Goal: Task Accomplishment & Management: Manage account settings

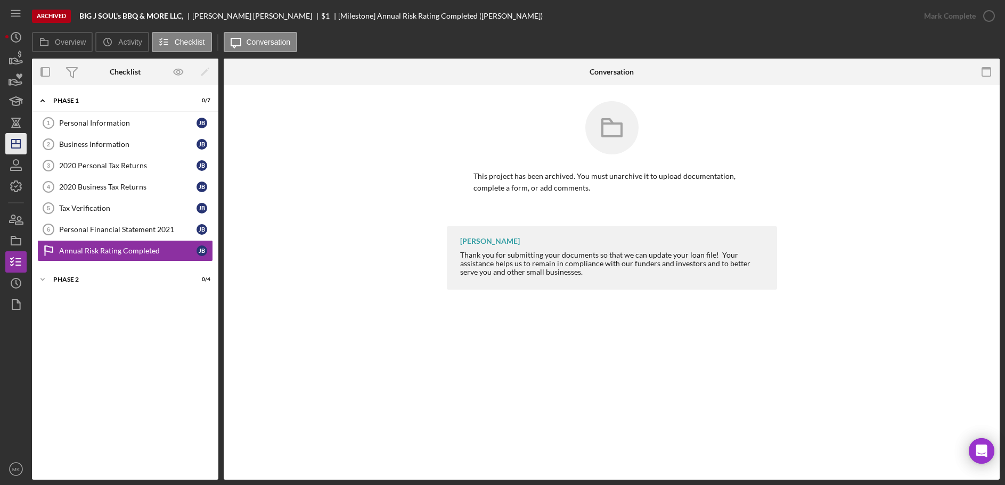
click at [17, 141] on icon "Icon/Dashboard" at bounding box center [16, 143] width 27 height 27
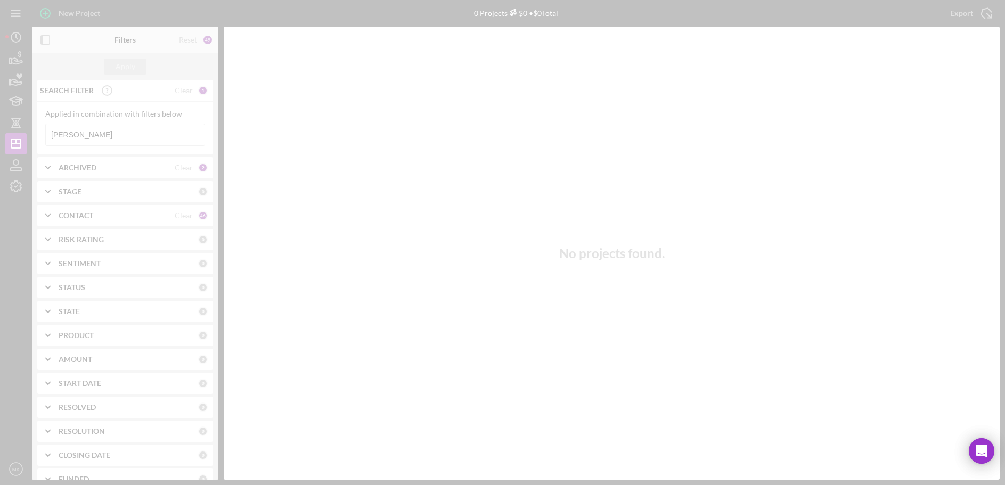
click at [100, 137] on div at bounding box center [502, 242] width 1005 height 485
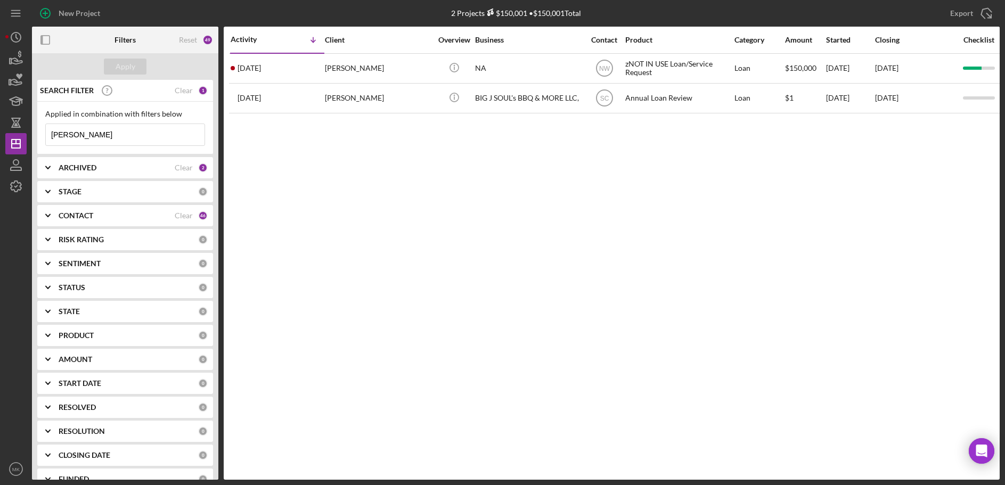
drag, startPoint x: 100, startPoint y: 137, endPoint x: -42, endPoint y: 126, distance: 142.6
click at [0, 126] on html "New Project 2 Projects $150,001 • $150,001 Total [PERSON_NAME] Export Icon/Expo…" at bounding box center [502, 242] width 1005 height 485
type input "Herd"
click at [119, 67] on div "Apply" at bounding box center [126, 67] width 20 height 16
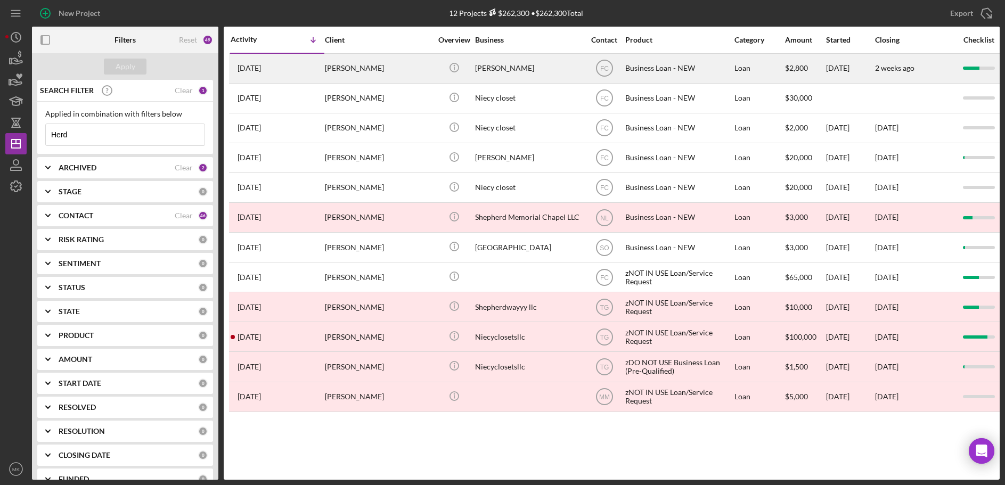
click at [389, 64] on div "[PERSON_NAME]" at bounding box center [378, 68] width 106 height 28
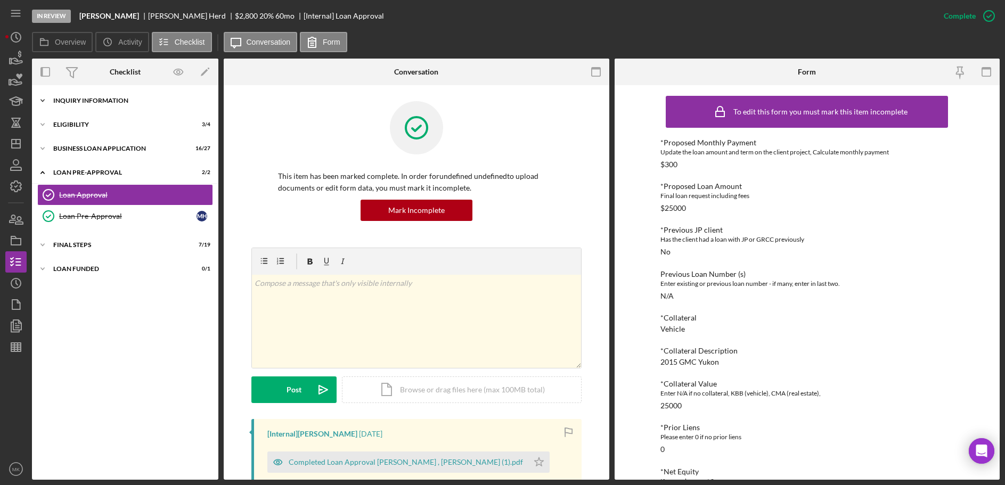
click at [81, 102] on div "INQUIRY INFORMATION" at bounding box center [129, 100] width 152 height 6
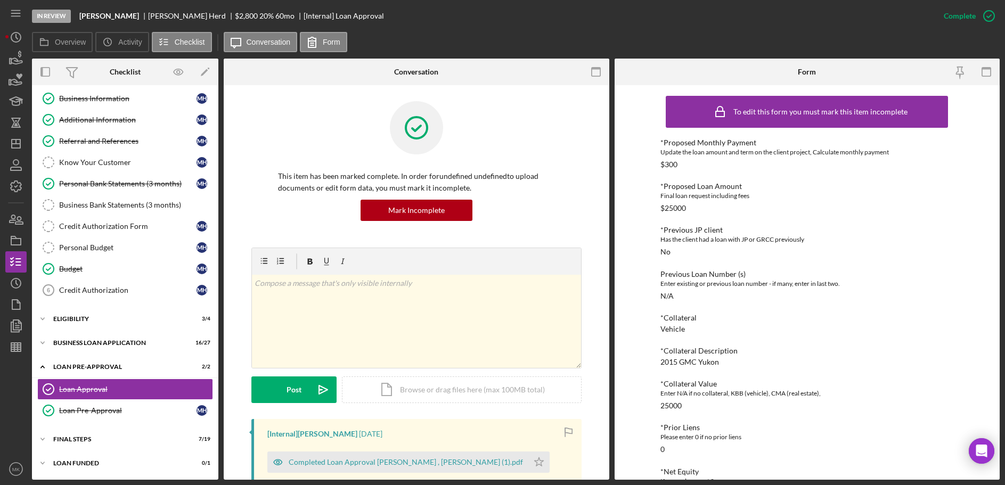
scroll to position [106, 0]
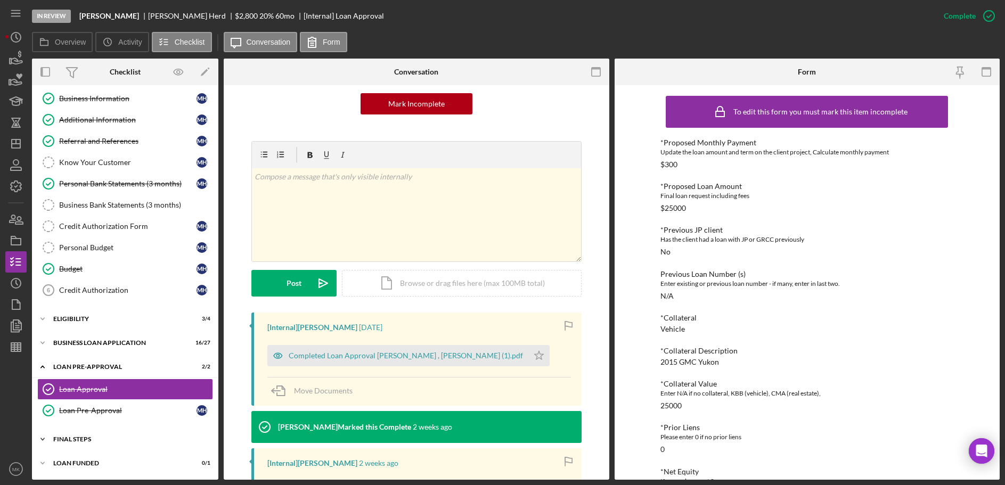
click at [93, 442] on div "Icon/Expander FINAL STEPS 7 / 19" at bounding box center [125, 439] width 186 height 21
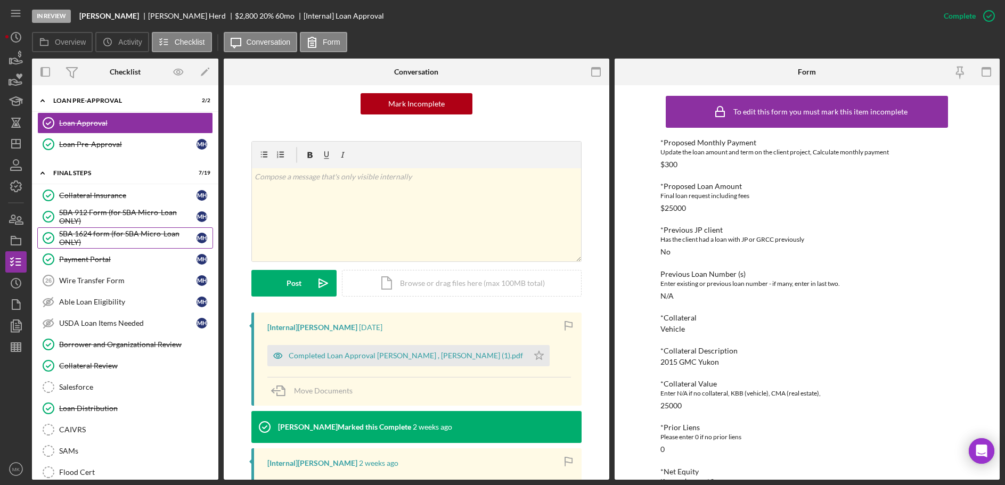
scroll to position [99, 0]
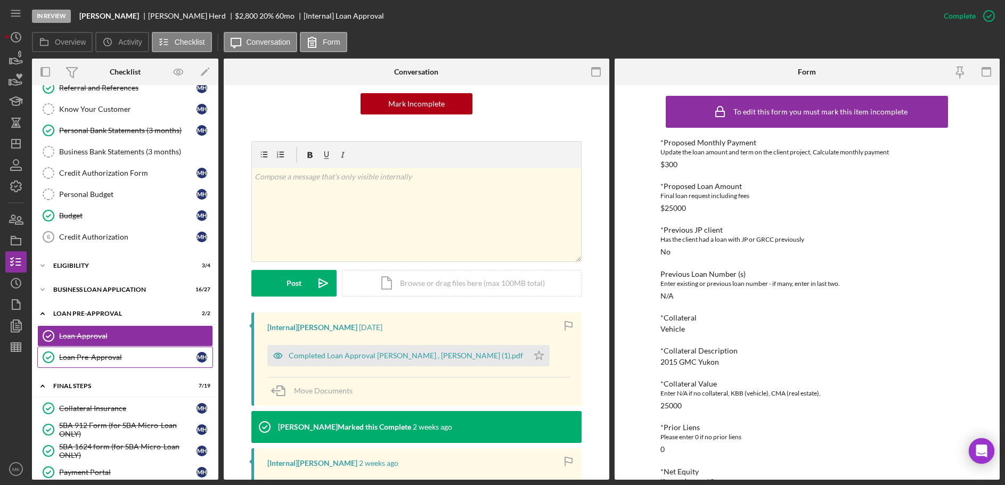
click at [126, 352] on link "Loan Pre-Approval Loan Pre-Approval M H" at bounding box center [125, 357] width 176 height 21
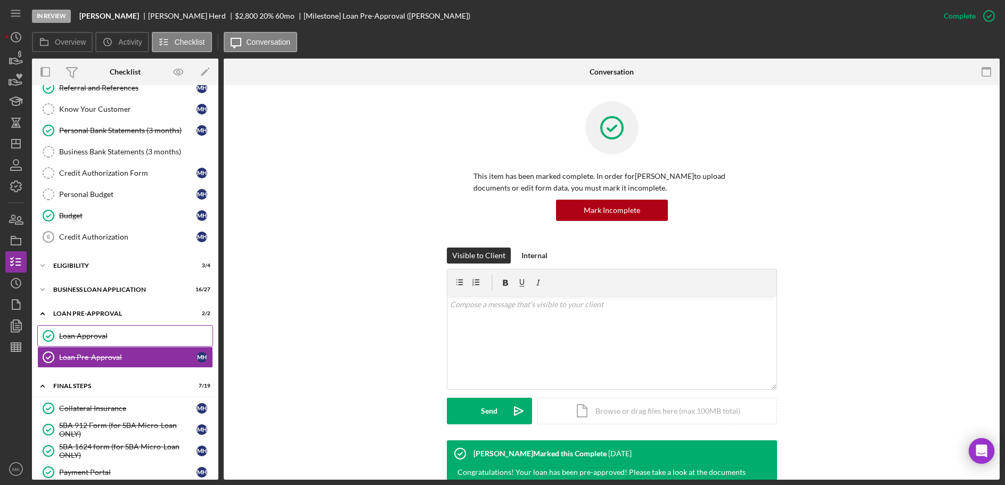
click at [129, 339] on div "Loan Approval" at bounding box center [135, 336] width 153 height 9
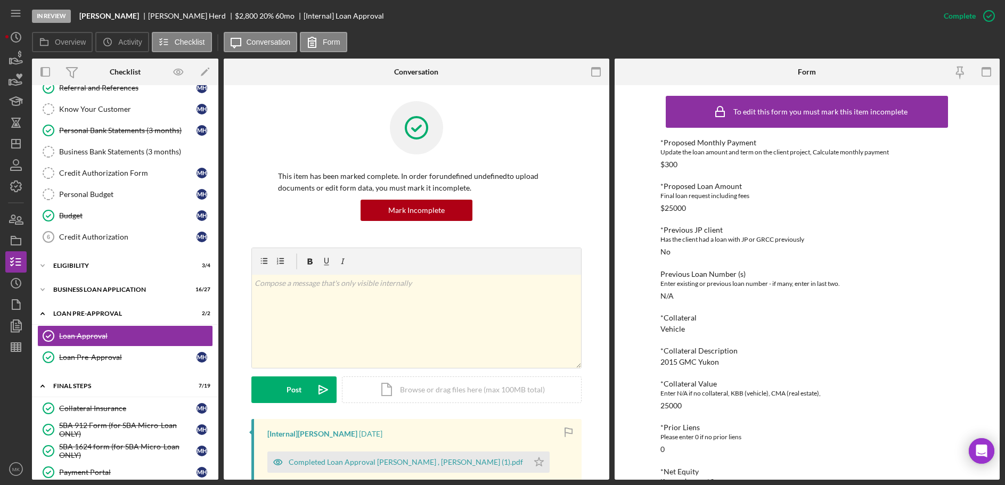
scroll to position [319, 0]
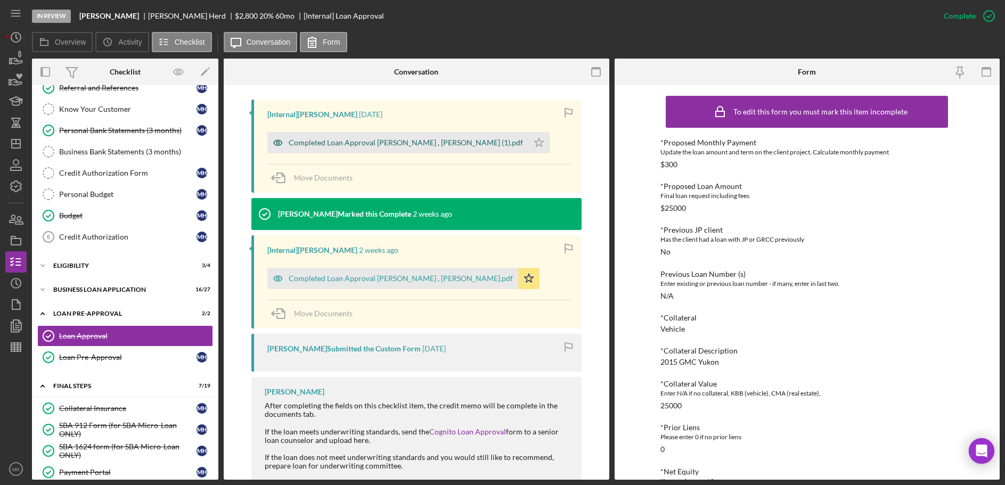
click at [403, 138] on div "Completed Loan Approval Cunningham, Franchot , Marnice Herd (1).pdf" at bounding box center [406, 142] width 234 height 9
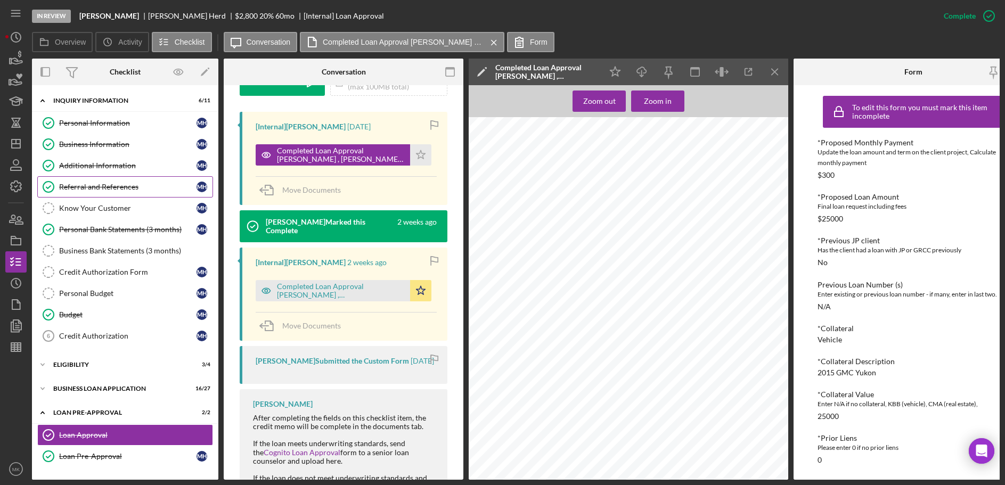
scroll to position [160, 0]
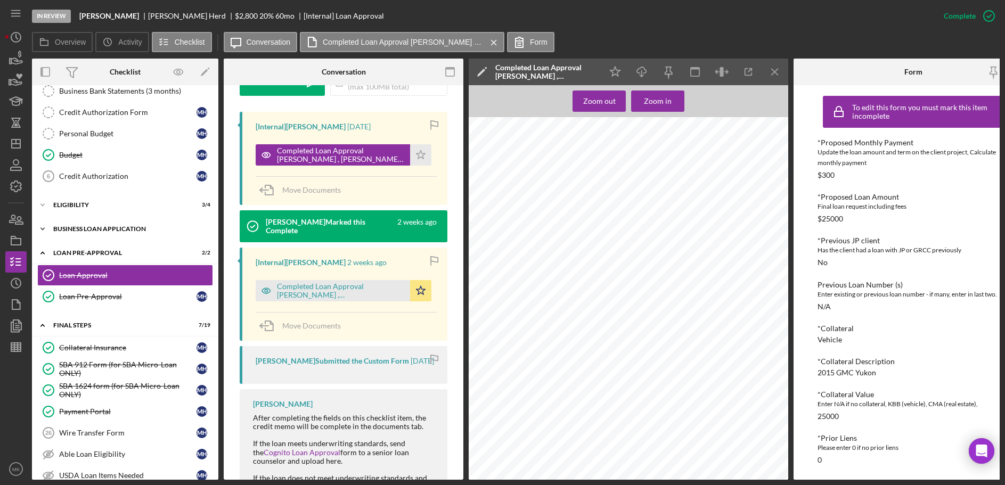
click at [111, 229] on div "BUSINESS LOAN APPLICATION" at bounding box center [129, 229] width 152 height 6
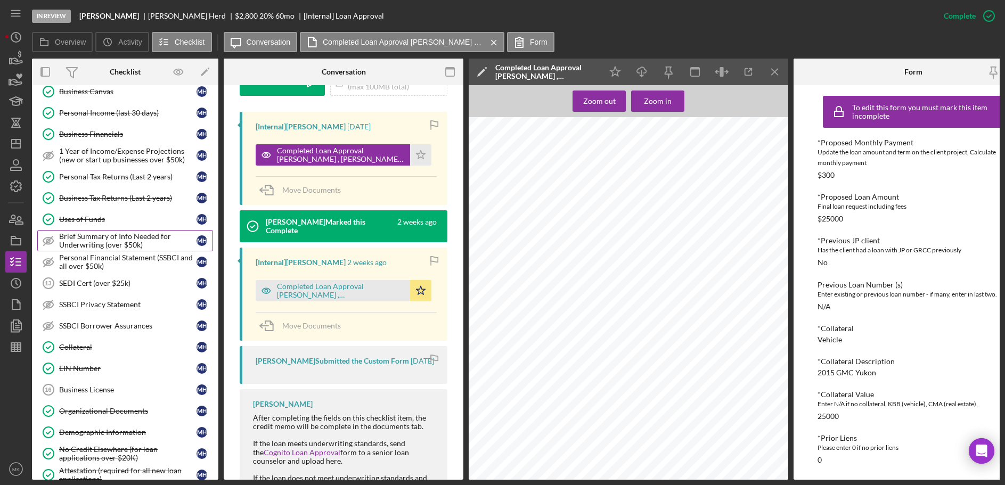
scroll to position [373, 0]
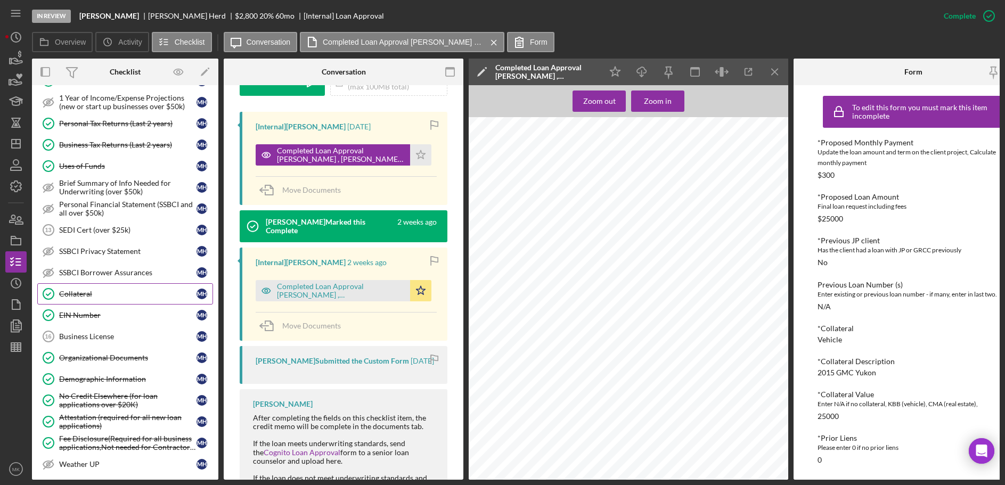
click at [108, 290] on div "Collateral" at bounding box center [127, 294] width 137 height 9
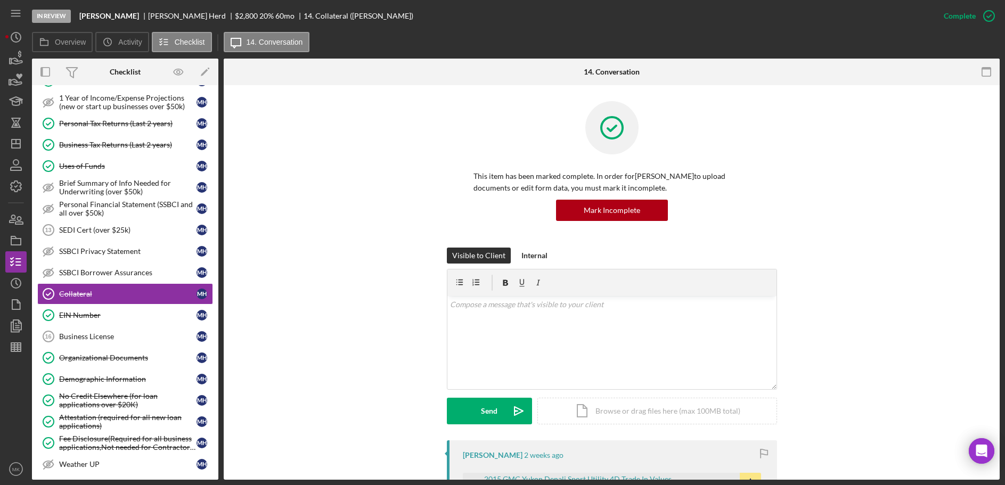
scroll to position [266, 0]
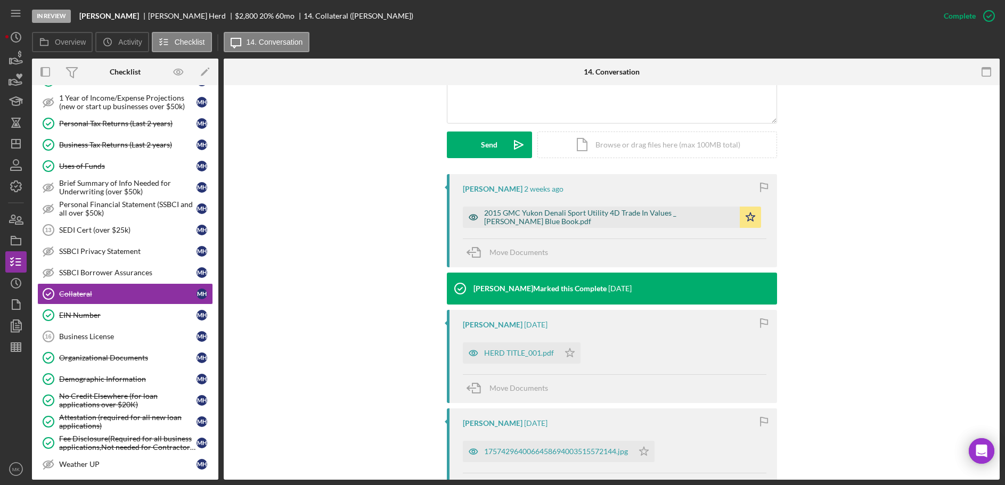
click at [567, 217] on div "2015 GMC Yukon Denali Sport Utility 4D Trade In Values _ [PERSON_NAME] Blue Boo…" at bounding box center [609, 217] width 250 height 17
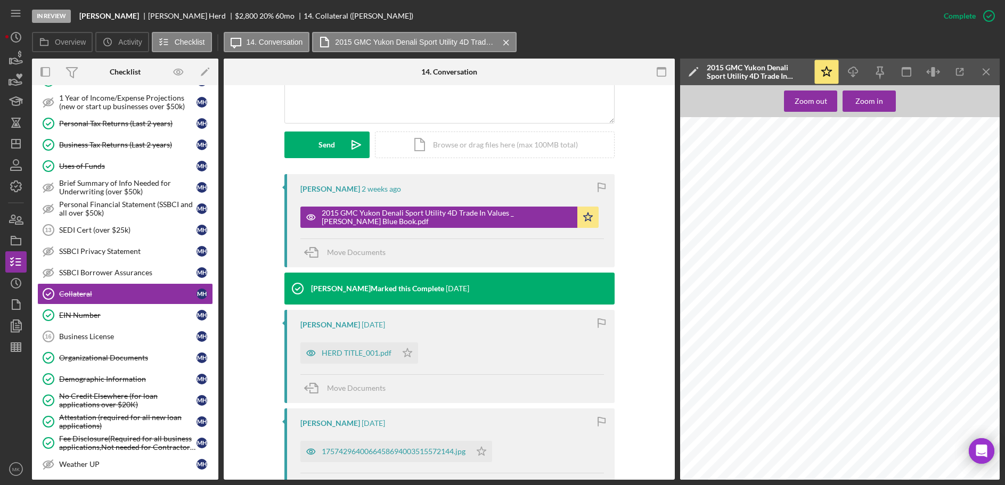
scroll to position [0, 0]
click at [391, 351] on div "HERD TITLE_001.pdf" at bounding box center [348, 352] width 96 height 21
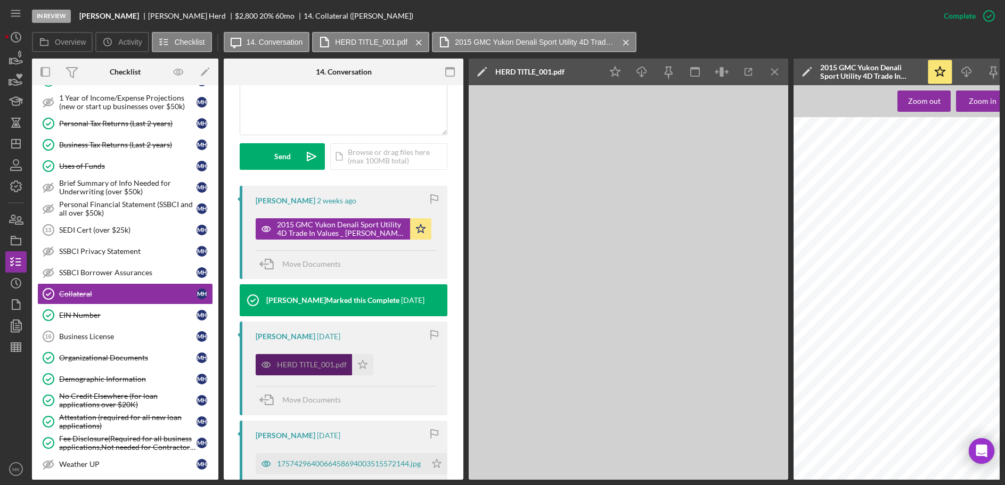
scroll to position [278, 0]
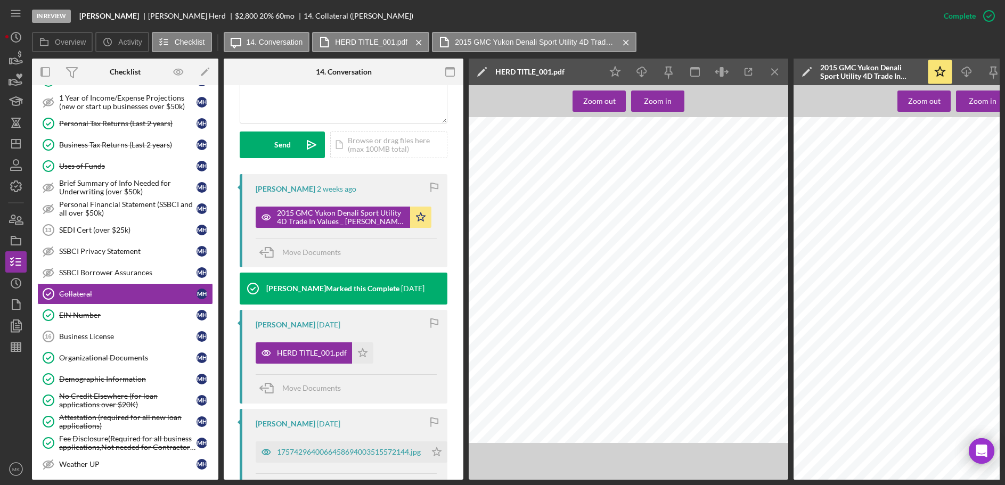
drag, startPoint x: 701, startPoint y: 203, endPoint x: 551, endPoint y: 206, distance: 150.7
click at [551, 206] on div at bounding box center [737, 280] width 537 height 326
click at [752, 73] on icon "button" at bounding box center [748, 72] width 24 height 24
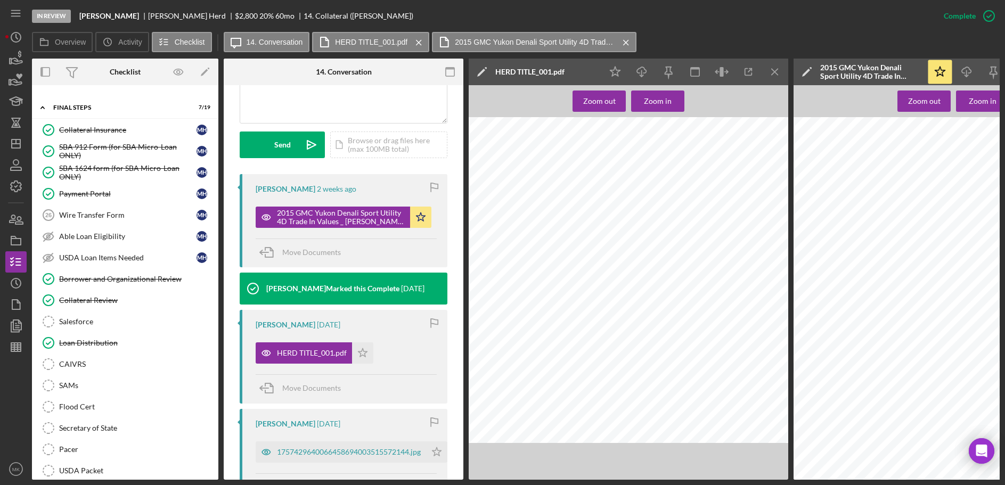
scroll to position [1012, 0]
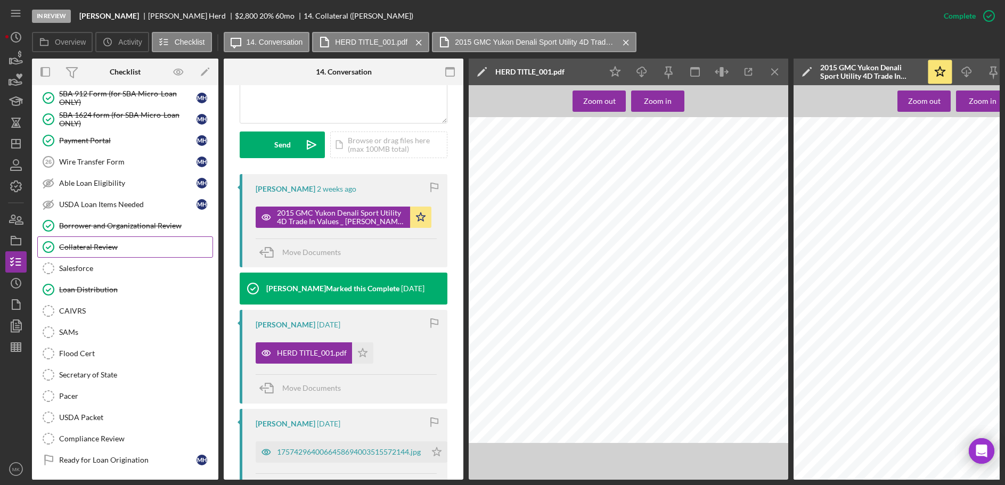
click at [104, 247] on div "Collateral Review" at bounding box center [135, 247] width 153 height 9
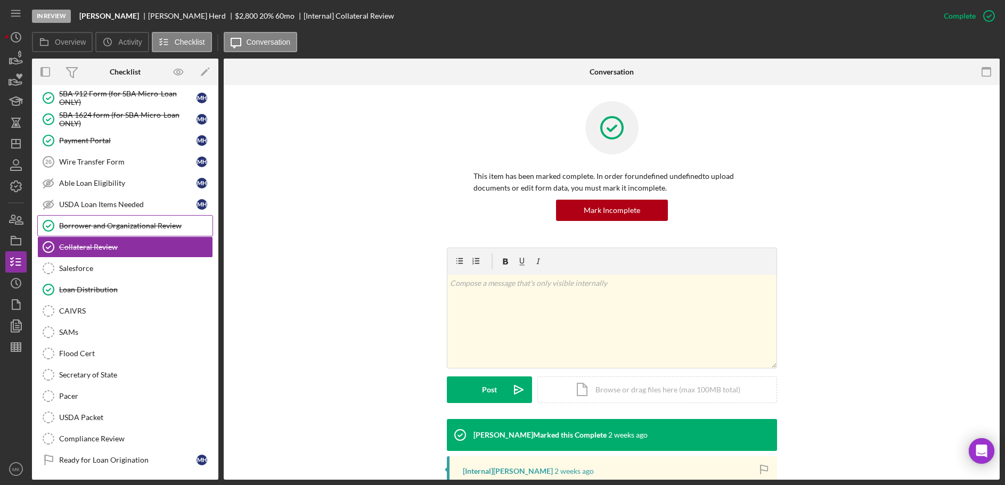
click at [118, 226] on div "Borrower and Organizational Review" at bounding box center [135, 226] width 153 height 9
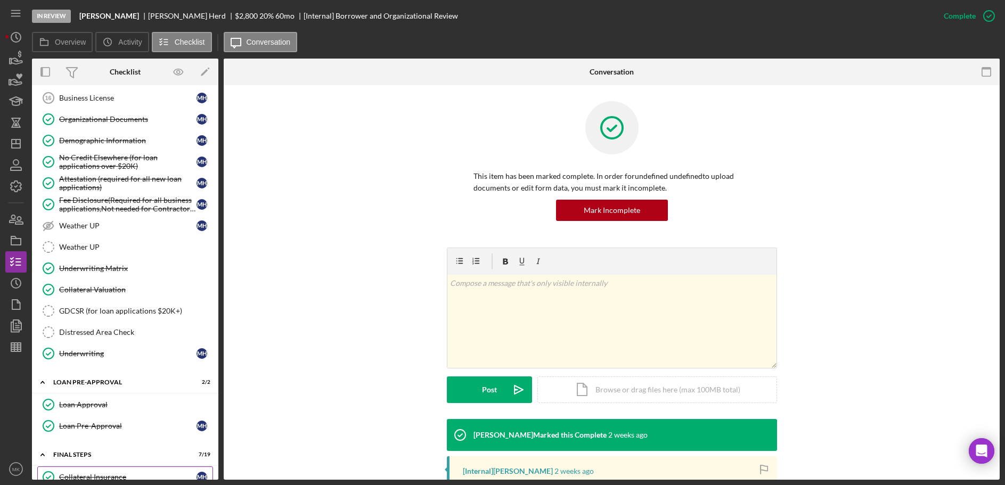
scroll to position [505, 0]
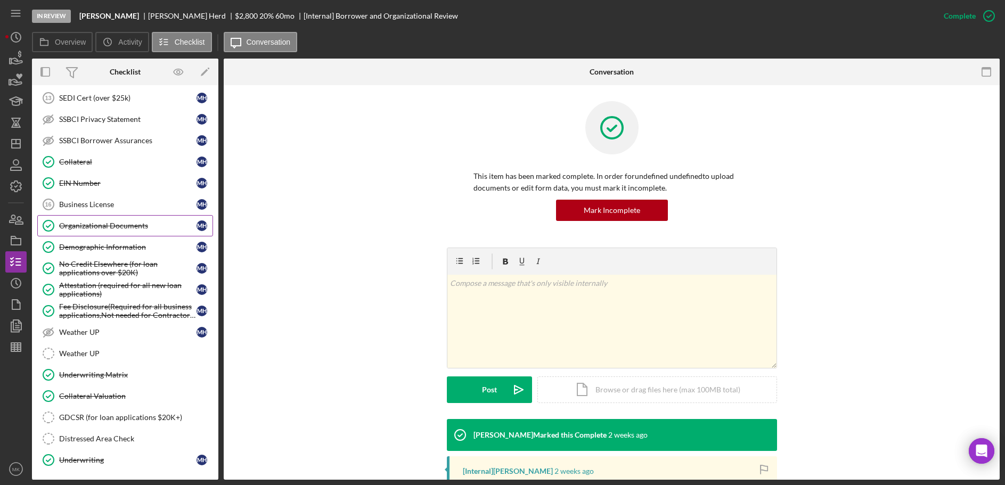
click at [91, 215] on link "Organizational Documents Organizational Documents M H" at bounding box center [125, 225] width 176 height 21
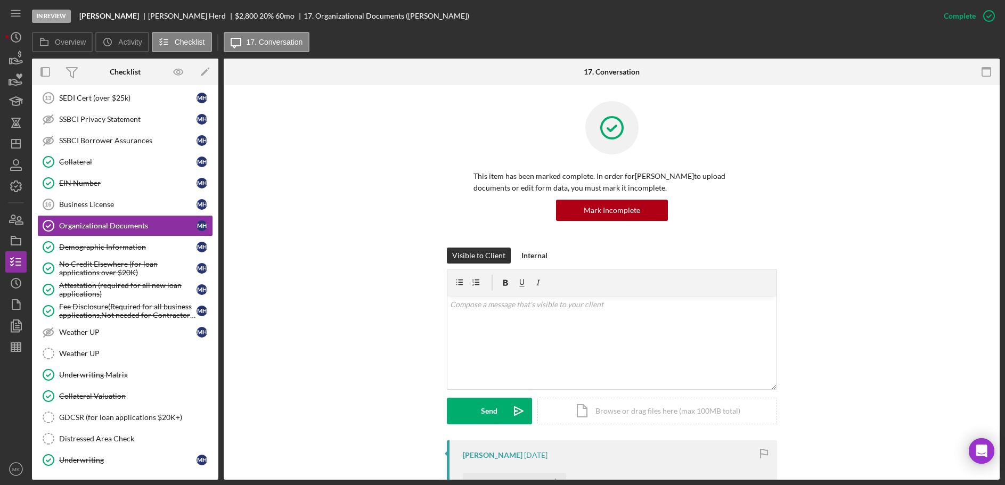
scroll to position [266, 0]
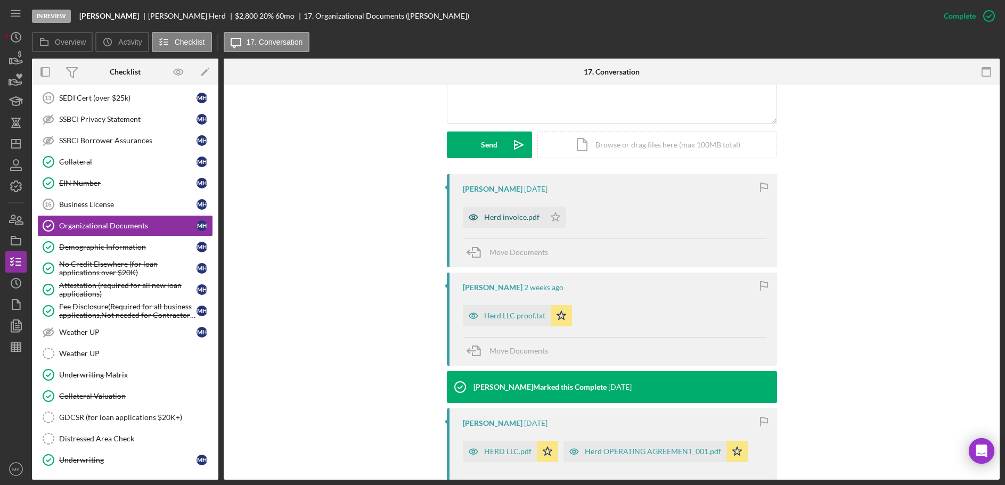
click at [497, 218] on div "Herd invoice.pdf" at bounding box center [511, 217] width 55 height 9
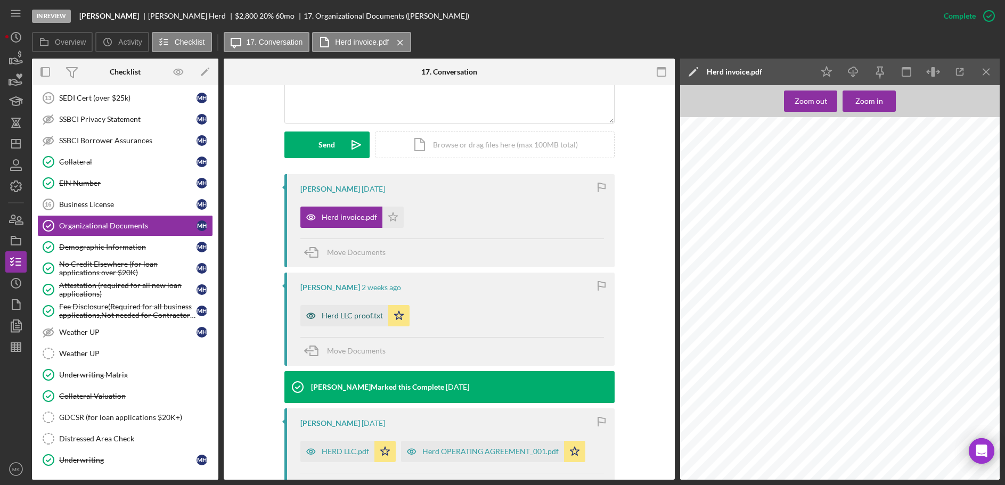
click at [343, 317] on div "Herd LLC proof.txt" at bounding box center [352, 315] width 61 height 9
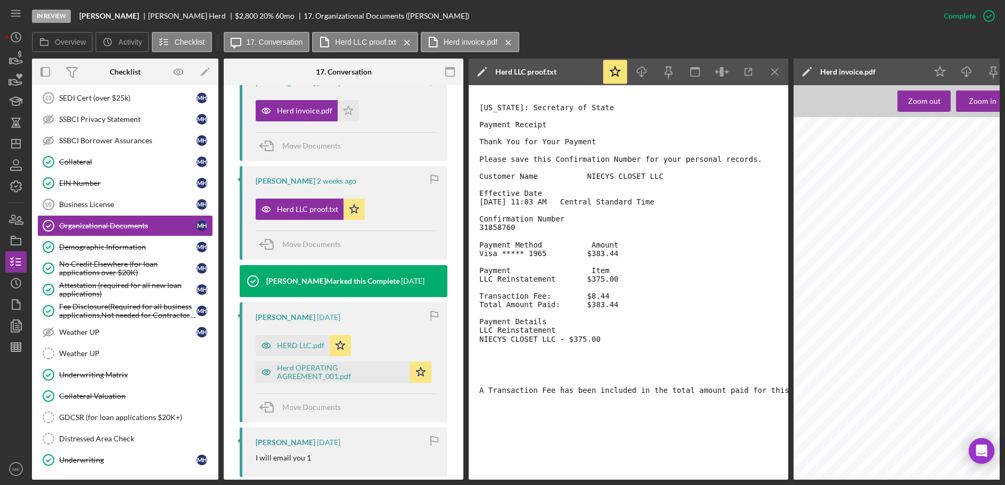
scroll to position [438, 0]
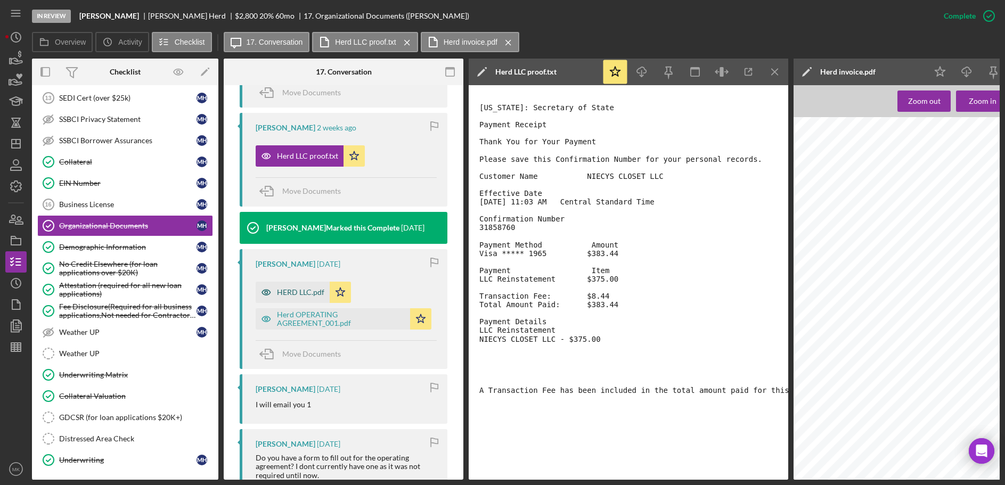
click at [302, 288] on div "HERD LLC.pdf" at bounding box center [300, 292] width 47 height 9
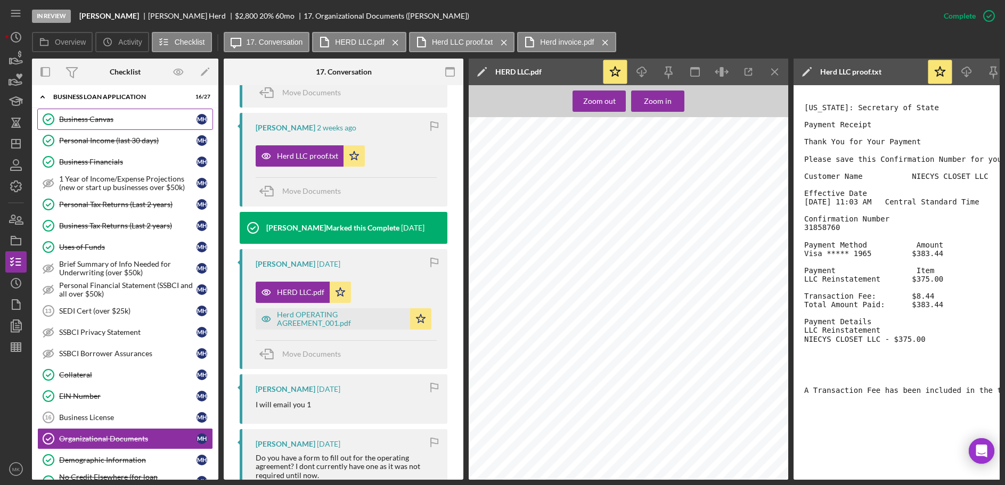
scroll to position [0, 0]
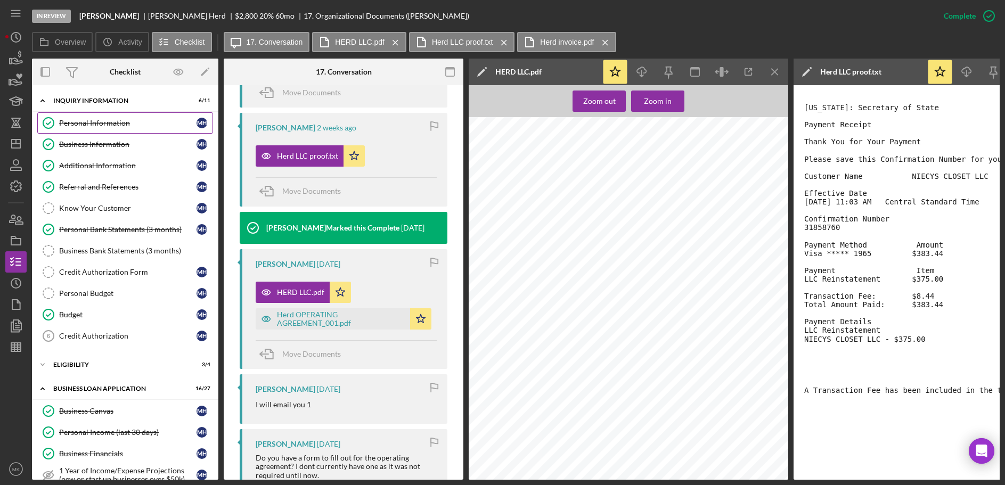
click at [131, 127] on div "Personal Information" at bounding box center [127, 123] width 137 height 9
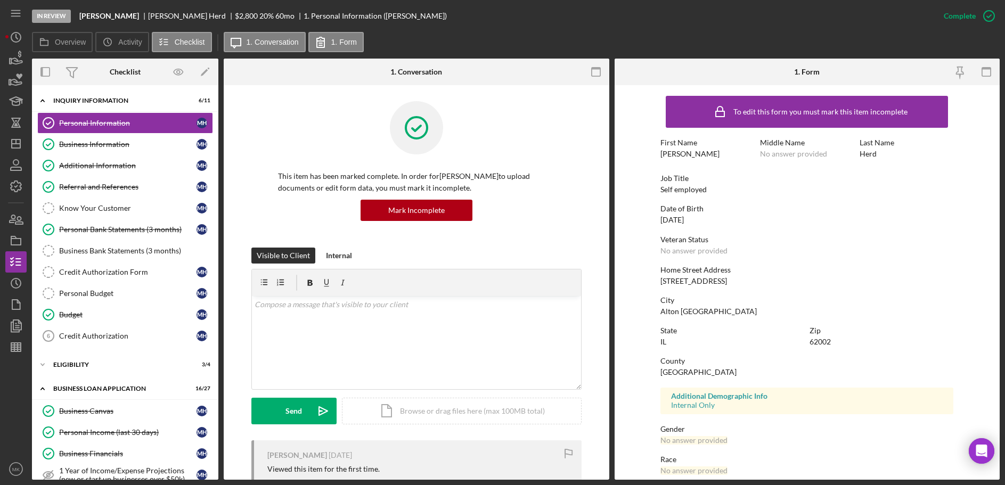
scroll to position [102, 0]
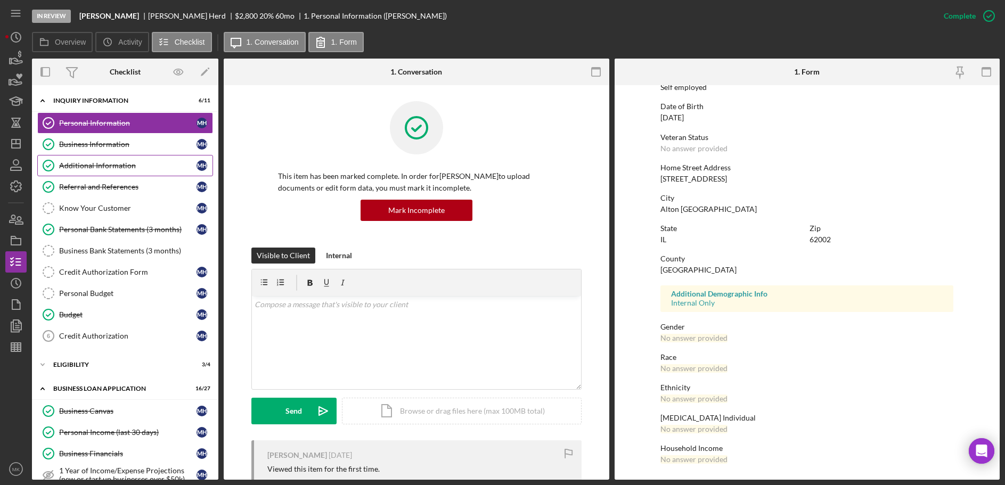
click at [97, 161] on div "Additional Information" at bounding box center [127, 165] width 137 height 9
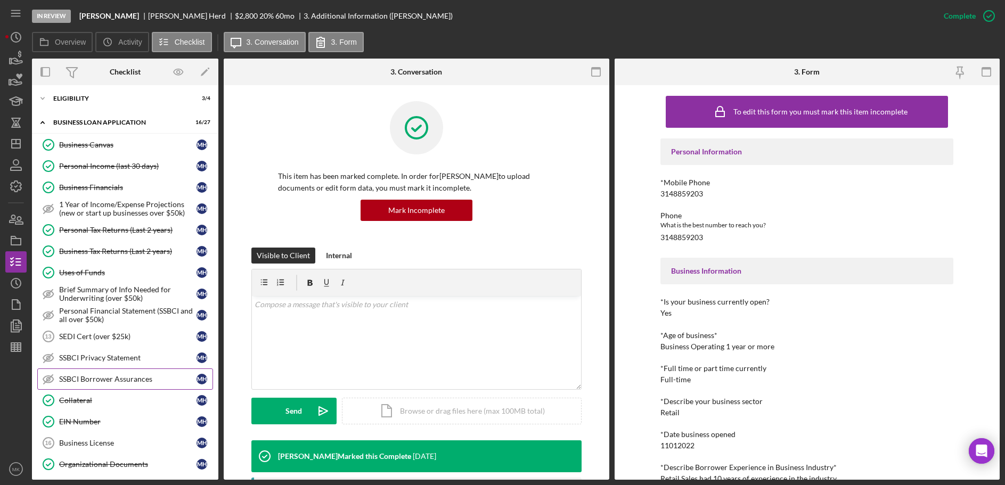
scroll to position [426, 0]
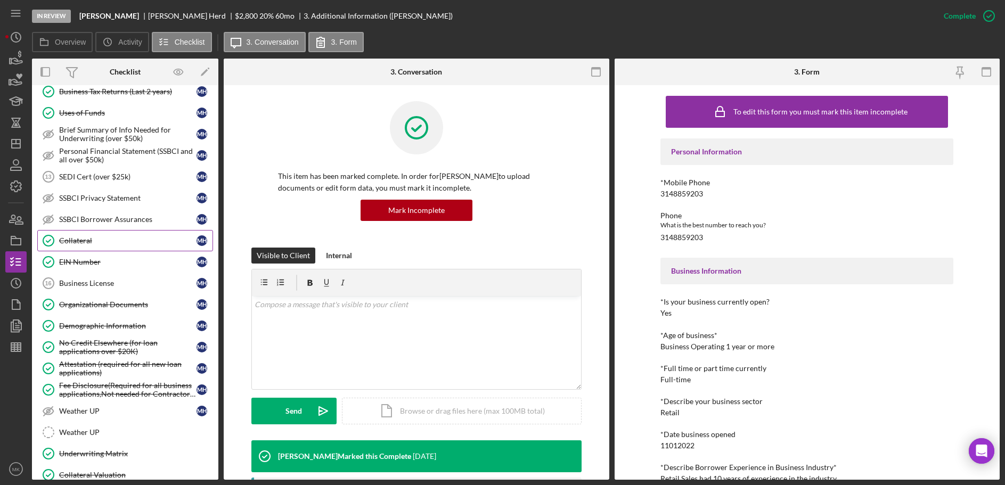
drag, startPoint x: 82, startPoint y: 240, endPoint x: 76, endPoint y: 245, distance: 7.6
click at [82, 240] on div "Collateral" at bounding box center [127, 240] width 137 height 9
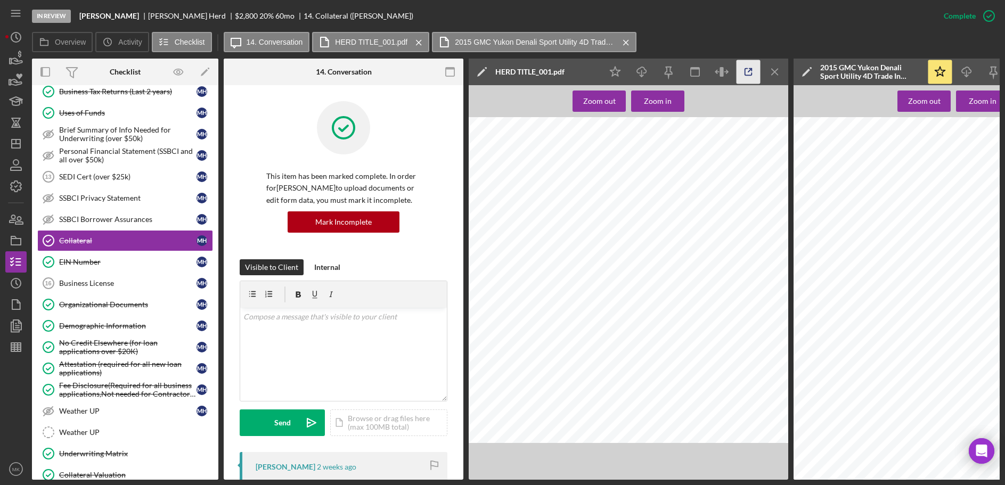
click at [744, 72] on icon "button" at bounding box center [748, 72] width 24 height 24
drag, startPoint x: 19, startPoint y: 148, endPoint x: 30, endPoint y: 142, distance: 12.4
click at [19, 148] on polygon "button" at bounding box center [16, 144] width 9 height 9
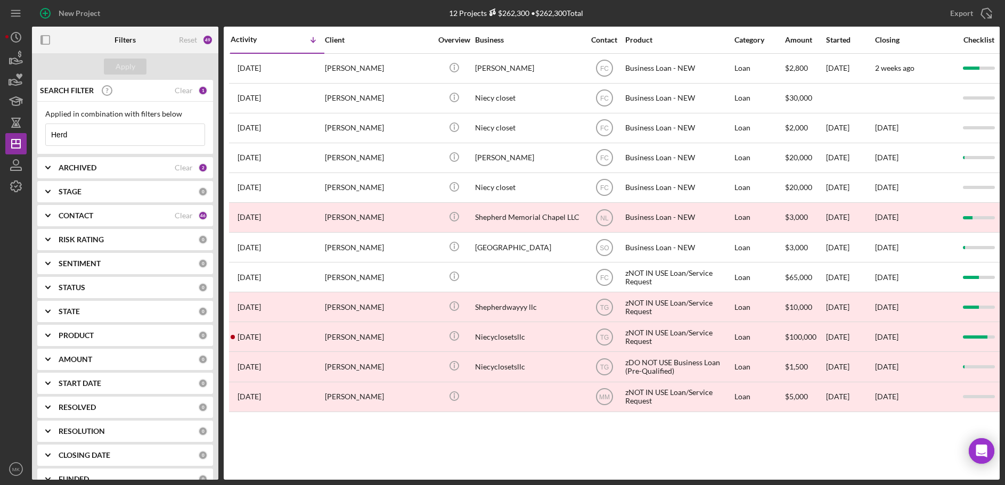
drag, startPoint x: 120, startPoint y: 137, endPoint x: 54, endPoint y: 129, distance: 67.0
click at [54, 129] on input "Herd" at bounding box center [125, 134] width 159 height 21
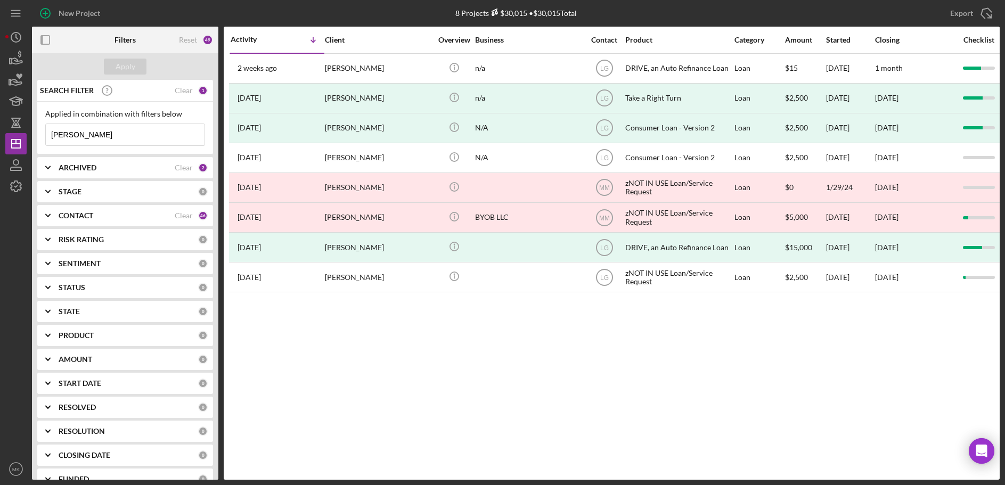
type input "Farrell"
click at [60, 170] on icon "Icon/Expander" at bounding box center [48, 167] width 27 height 27
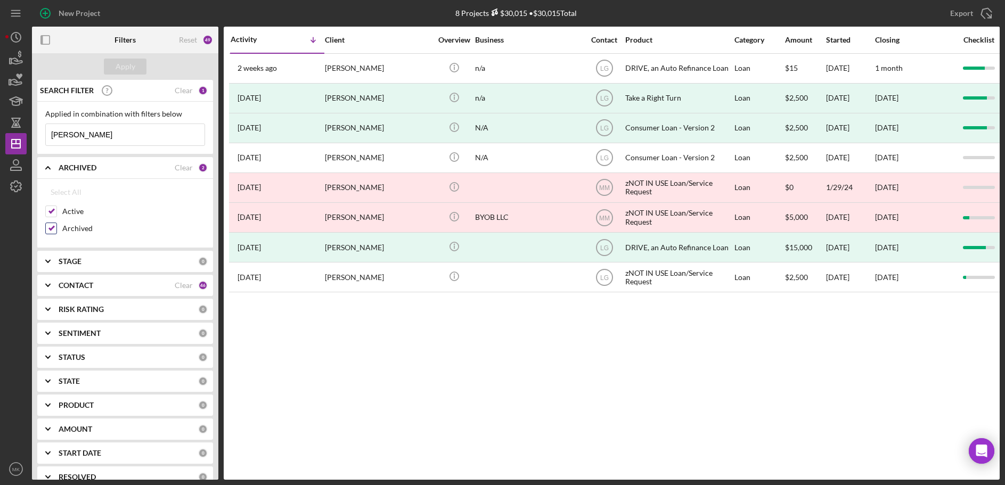
click at [53, 228] on input "Archived" at bounding box center [51, 228] width 11 height 11
checkbox input "false"
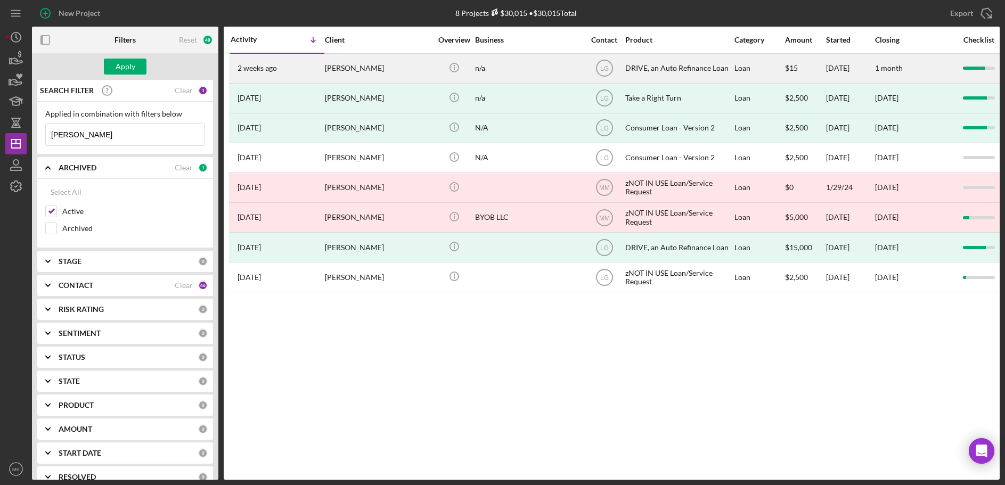
click at [421, 69] on div "Brandi Farrell" at bounding box center [378, 68] width 106 height 28
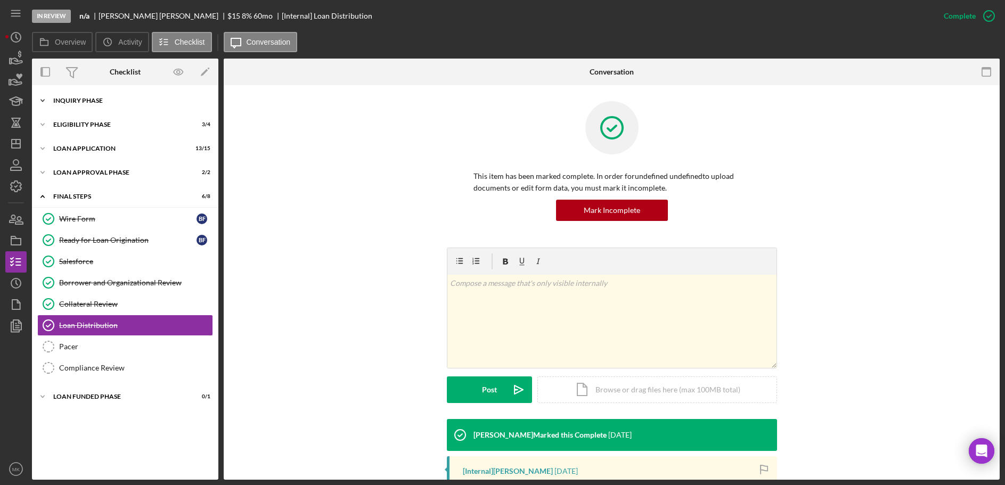
click at [100, 105] on div "Icon/Expander Inquiry Phase 5 / 12" at bounding box center [125, 100] width 186 height 21
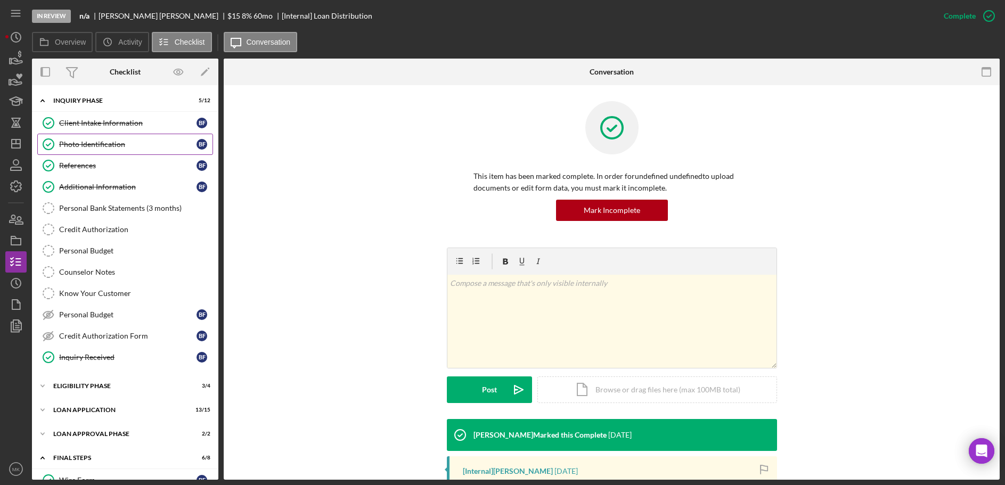
click at [126, 145] on div "Photo Identification" at bounding box center [127, 144] width 137 height 9
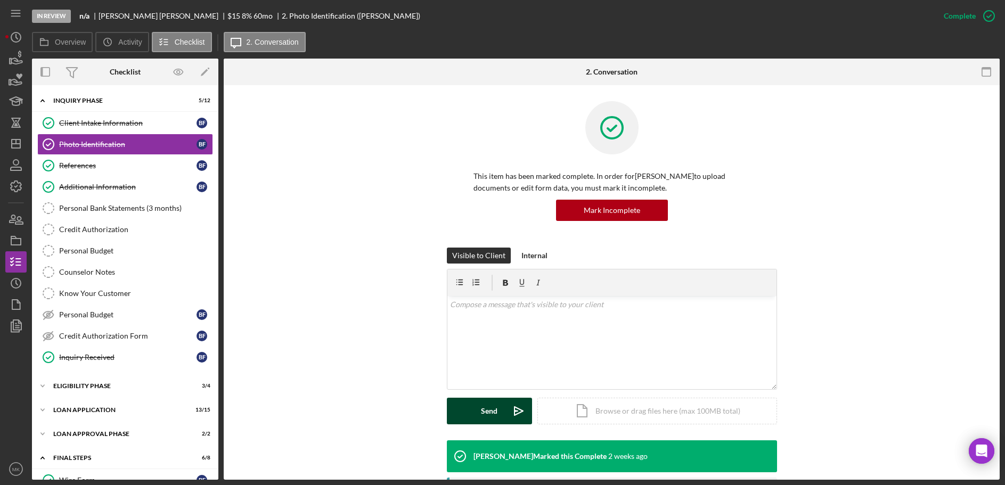
scroll to position [171, 0]
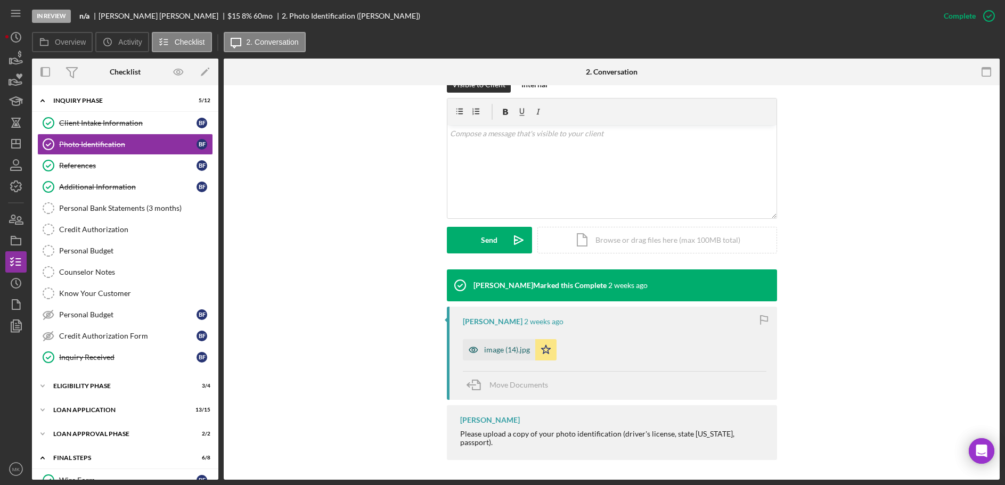
click at [512, 350] on div "image (14).jpg" at bounding box center [507, 350] width 46 height 9
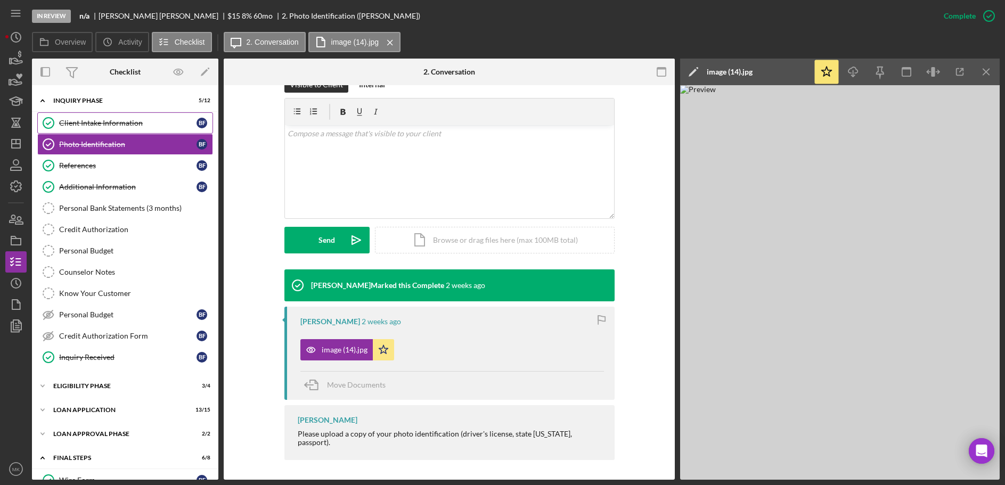
click at [128, 117] on link "Client Intake Information Client Intake Information B F" at bounding box center [125, 122] width 176 height 21
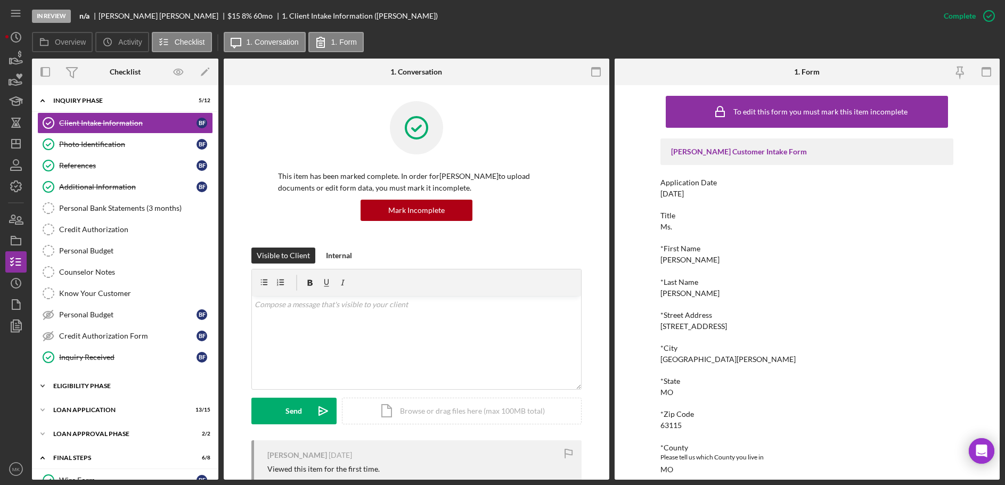
click at [103, 383] on div "Eligibility Phase" at bounding box center [129, 386] width 152 height 6
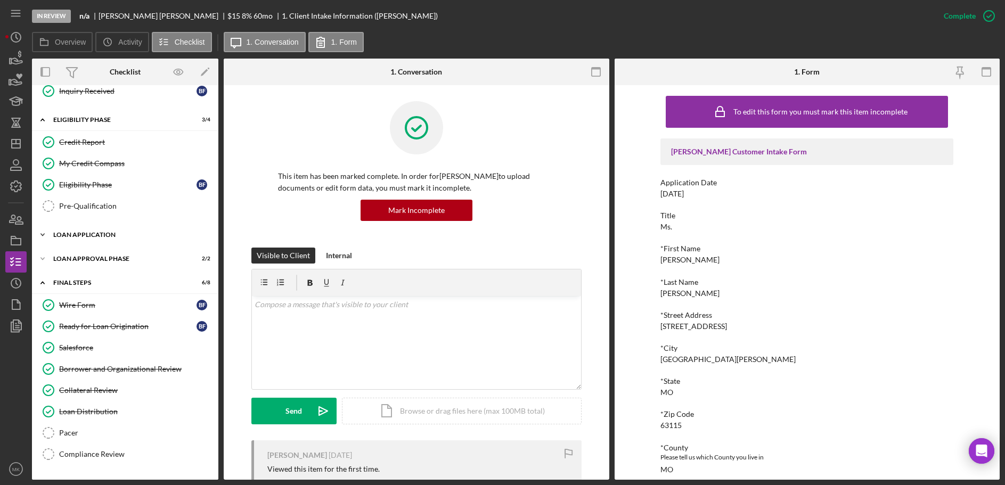
click at [109, 241] on div "Icon/Expander Loan Application 13 / 15" at bounding box center [125, 234] width 186 height 21
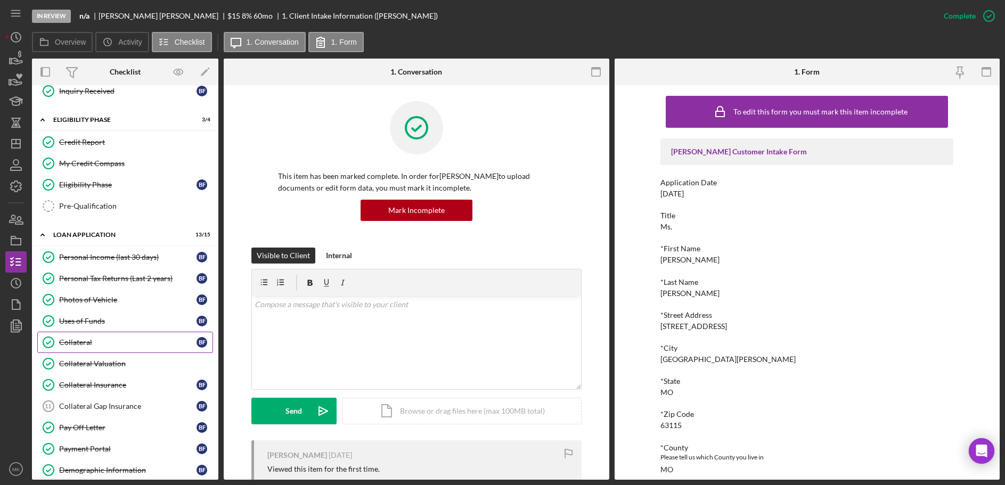
click at [93, 344] on div "Collateral" at bounding box center [127, 342] width 137 height 9
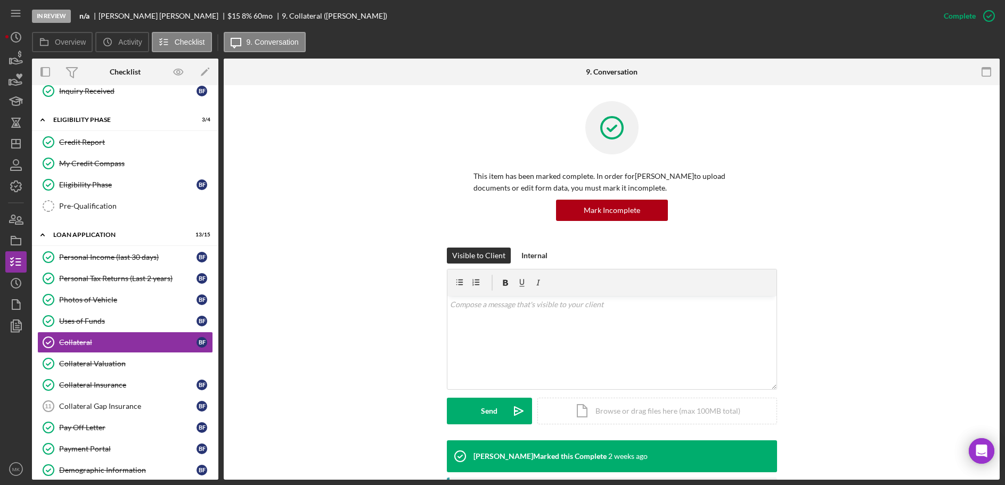
scroll to position [266, 0]
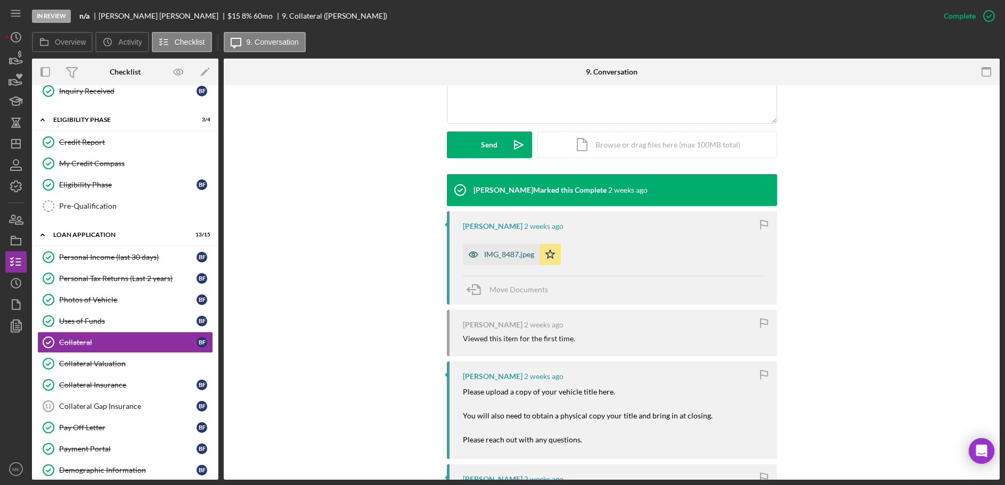
click at [487, 258] on div "IMG_8487.jpeg" at bounding box center [509, 254] width 50 height 9
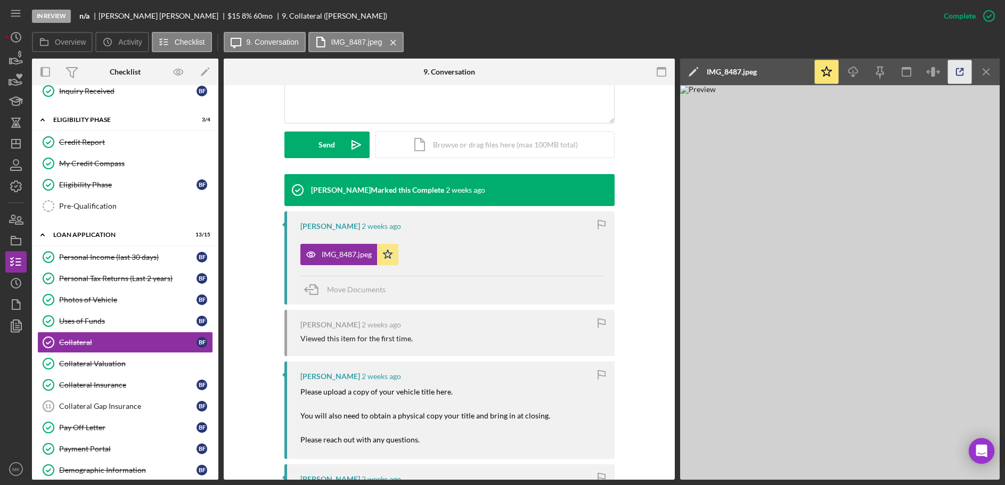
click at [964, 70] on icon "button" at bounding box center [960, 72] width 24 height 24
click at [100, 359] on div "Collateral Valuation" at bounding box center [135, 363] width 153 height 9
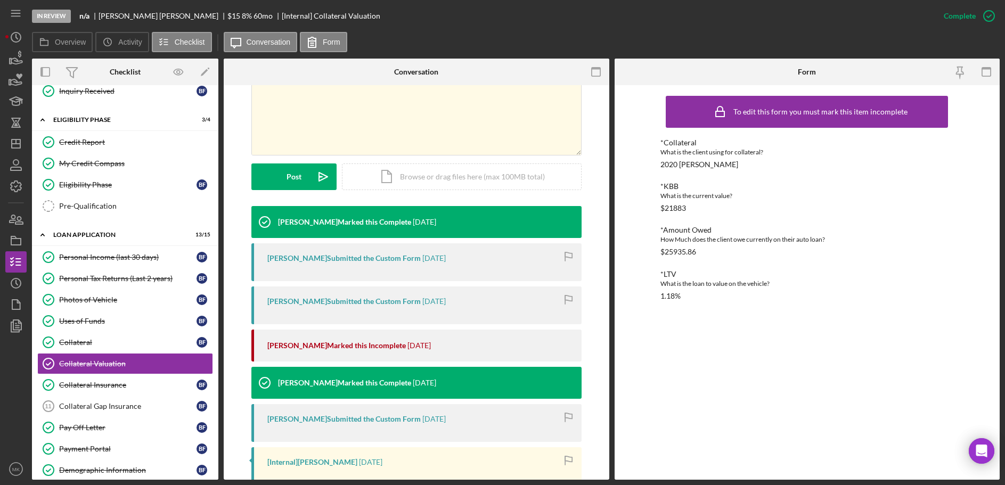
scroll to position [354, 0]
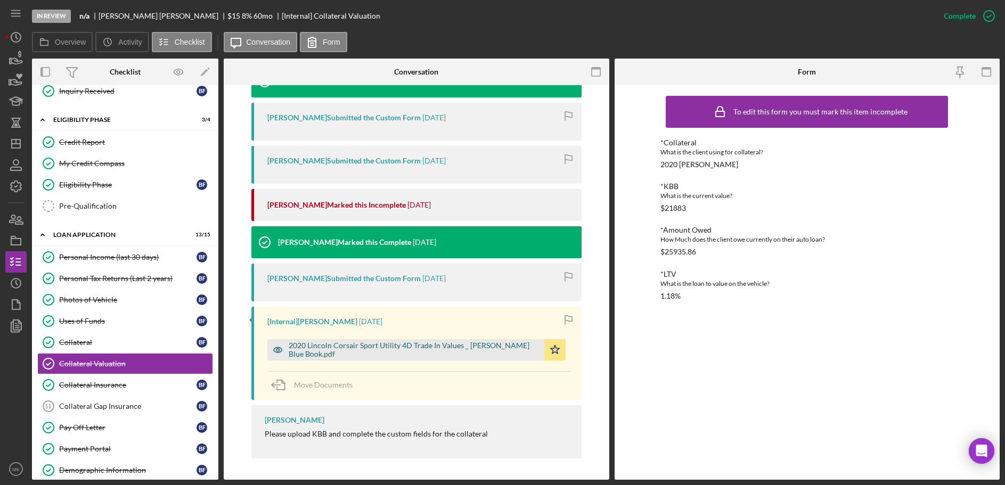
click at [380, 352] on div "2020 Lincoln Corsair Sport Utility 4D Trade In Values _ Kelley Blue Book.pdf" at bounding box center [414, 349] width 250 height 17
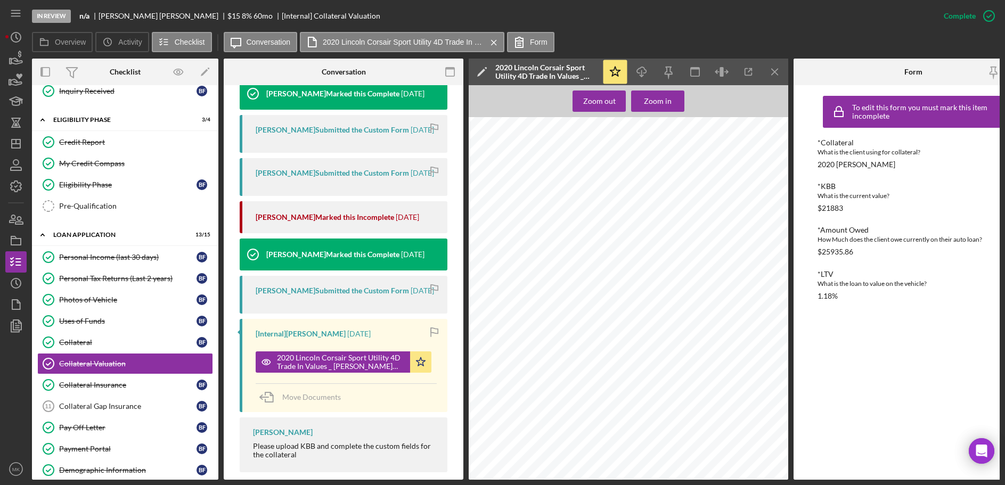
scroll to position [1335, 0]
drag, startPoint x: 19, startPoint y: 143, endPoint x: 23, endPoint y: 139, distance: 6.4
click at [19, 144] on line "button" at bounding box center [16, 144] width 9 height 0
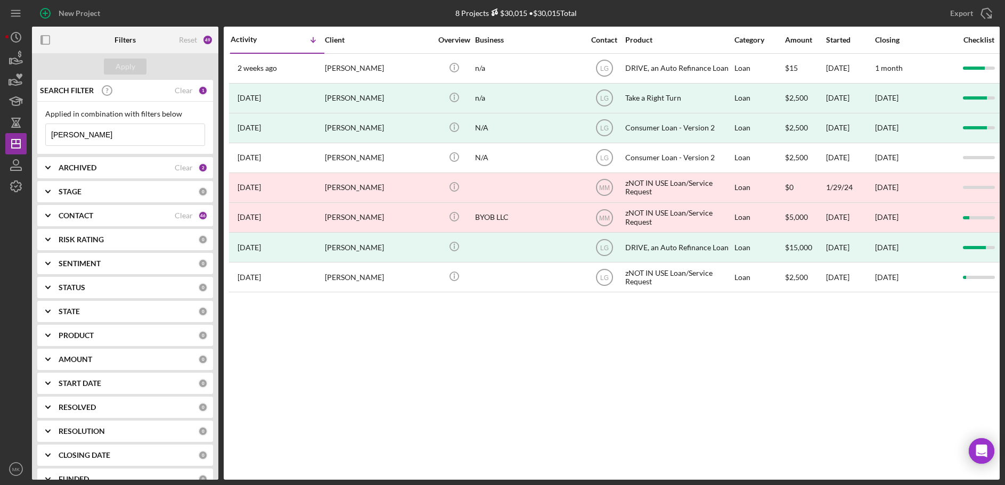
drag, startPoint x: 106, startPoint y: 142, endPoint x: 29, endPoint y: 127, distance: 79.3
click at [29, 127] on div "New Project 8 Projects $30,015 • $30,015 Total Farrell Export Icon/Export Filte…" at bounding box center [502, 240] width 994 height 480
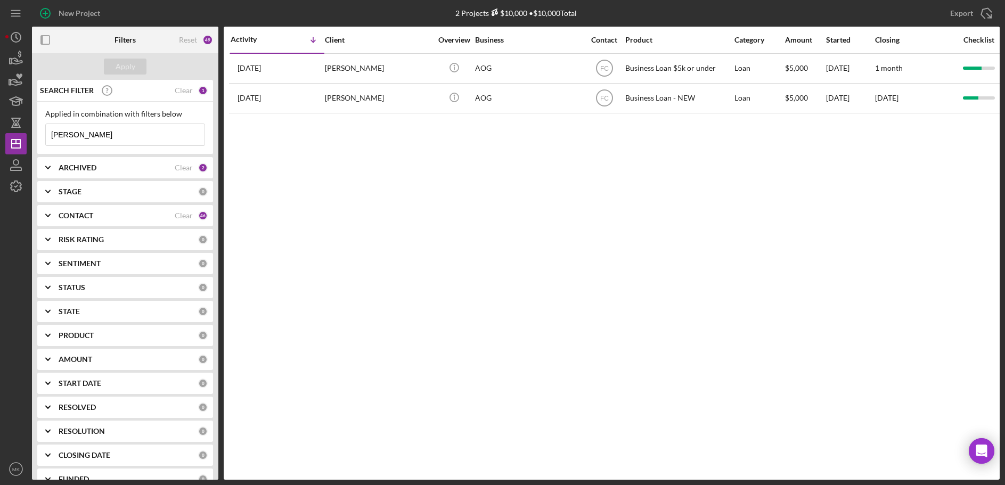
type input "McCrary"
click at [366, 79] on div "Stephen McCrary" at bounding box center [378, 68] width 106 height 28
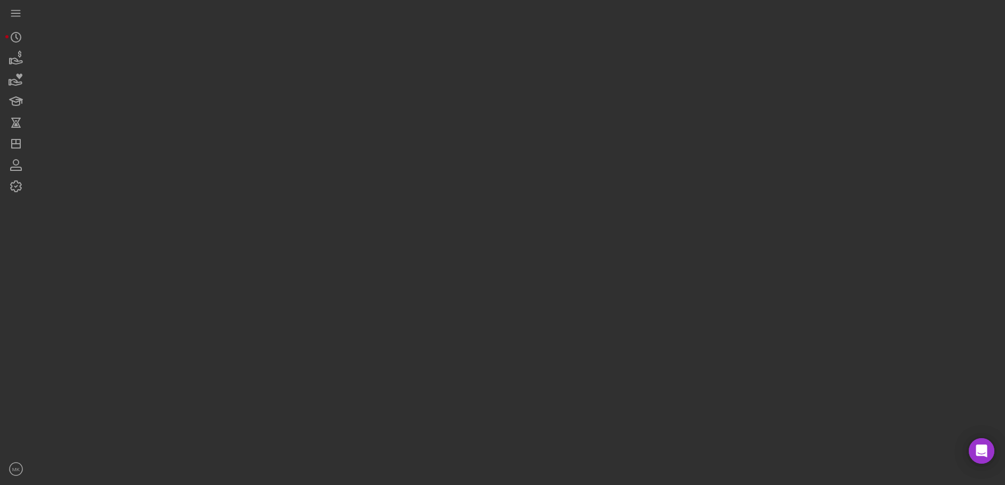
click at [366, 79] on div at bounding box center [515, 240] width 967 height 480
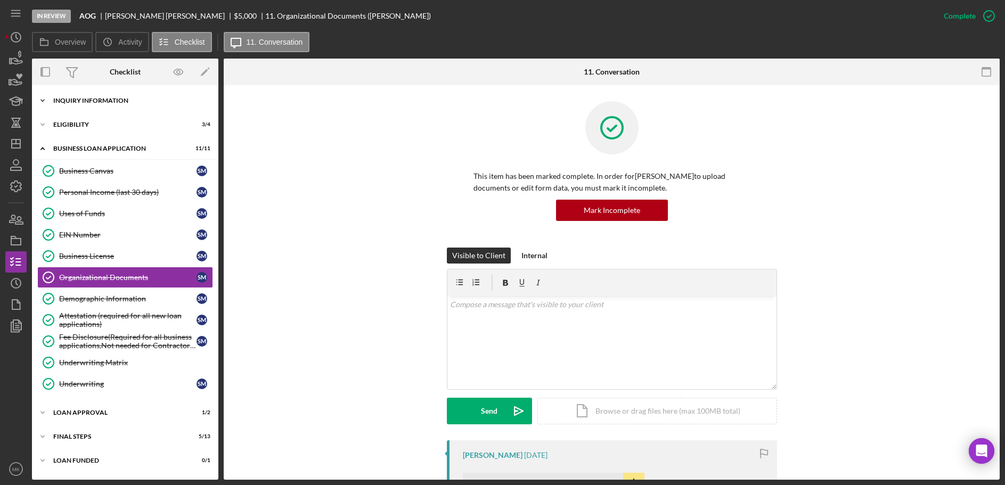
click at [92, 104] on div "Icon/Expander INQUIRY INFORMATION 5 / 11" at bounding box center [125, 100] width 186 height 21
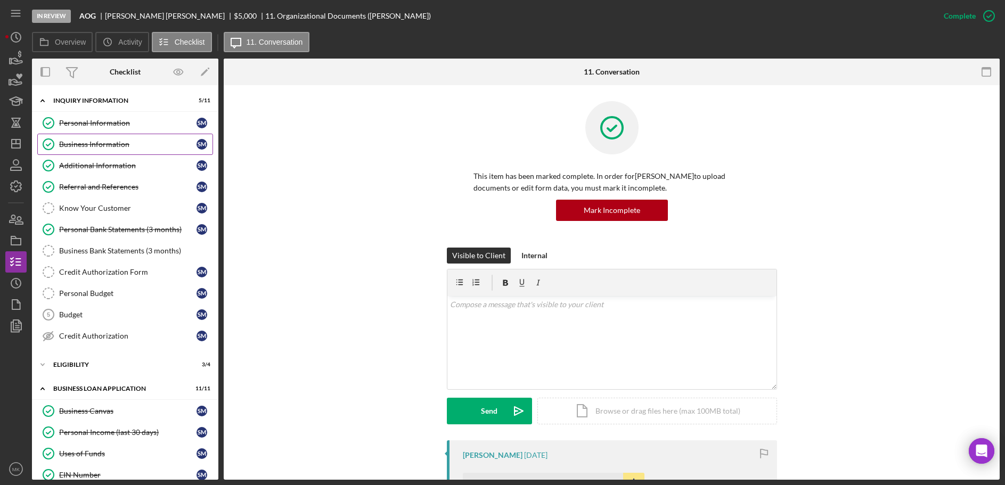
click at [87, 143] on div "Business Information" at bounding box center [127, 144] width 137 height 9
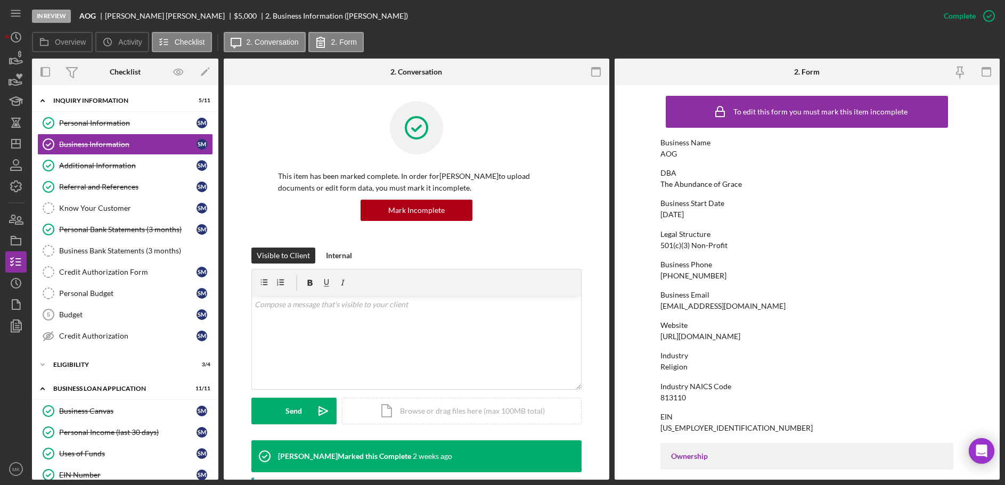
click at [792, 201] on div "Business Start Date" at bounding box center [806, 203] width 293 height 9
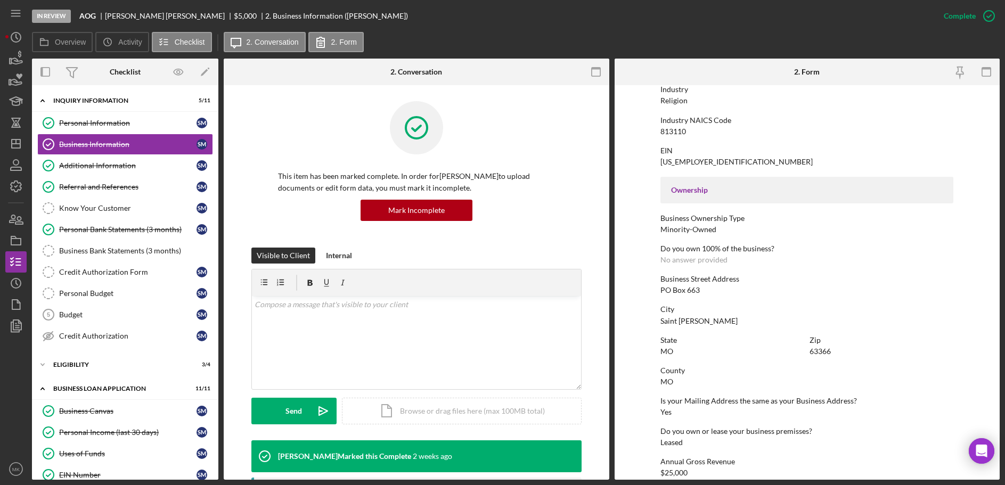
scroll to position [106, 0]
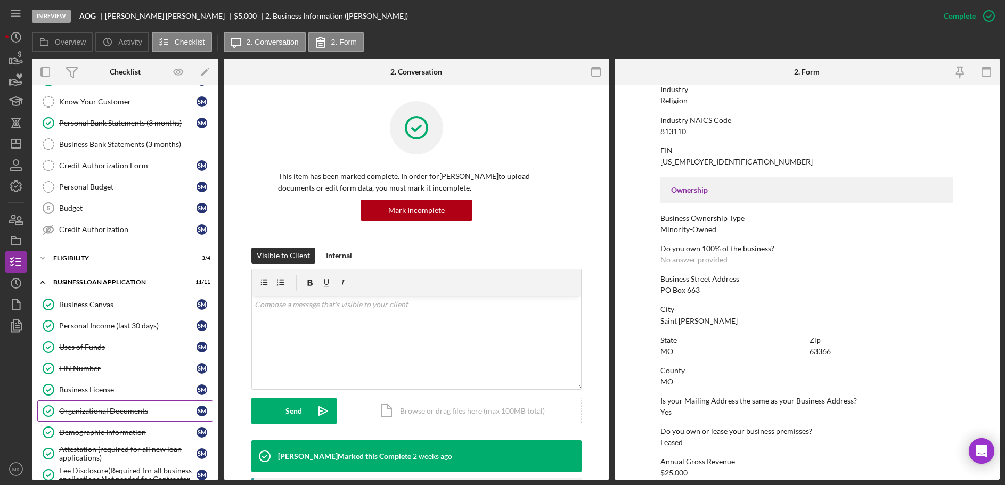
click at [115, 412] on div "Organizational Documents" at bounding box center [127, 411] width 137 height 9
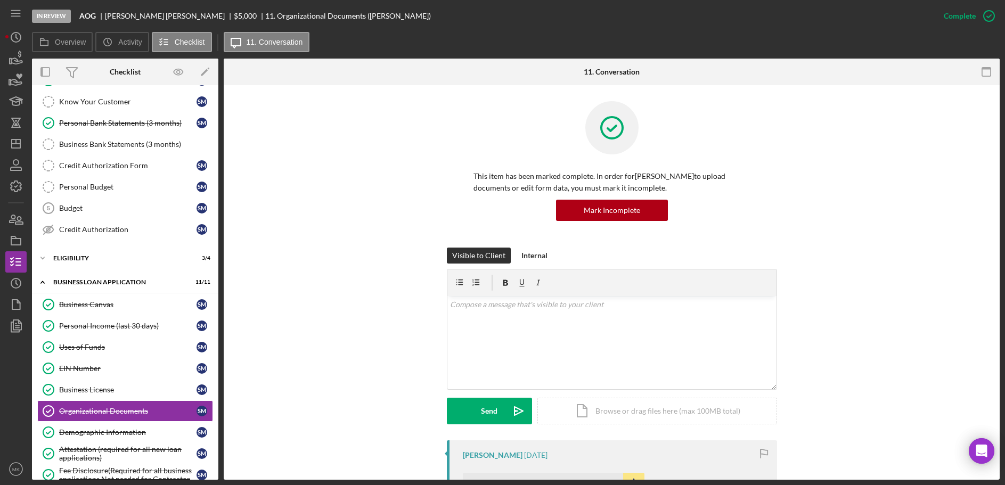
scroll to position [319, 0]
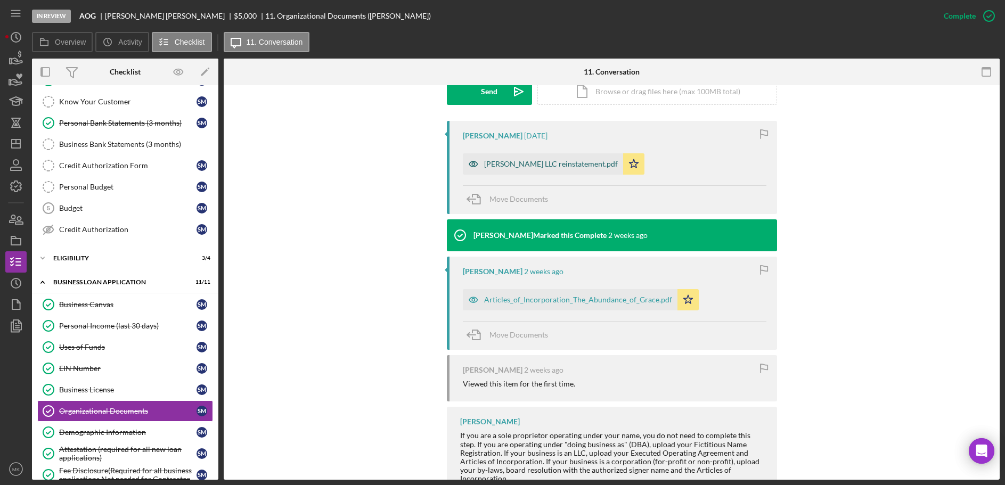
click at [540, 159] on div "McCrary LLC reinstatement.pdf" at bounding box center [543, 163] width 160 height 21
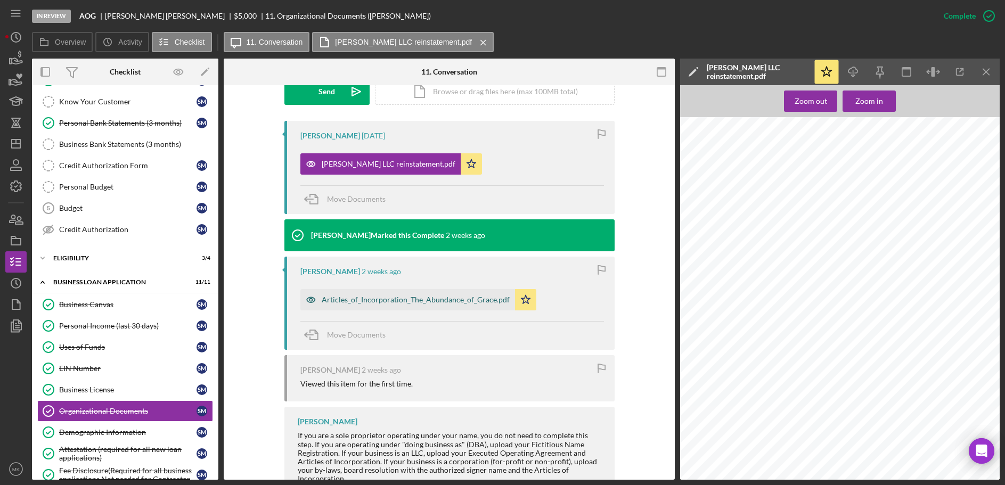
click at [406, 306] on div "Articles_of_Incorporation_The_Abundance_of_Grace.pdf" at bounding box center [407, 299] width 215 height 21
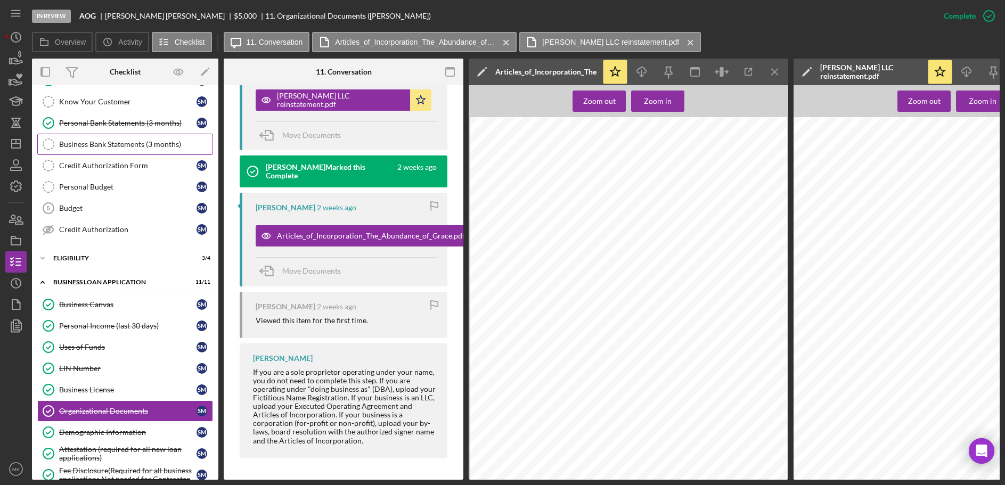
scroll to position [0, 0]
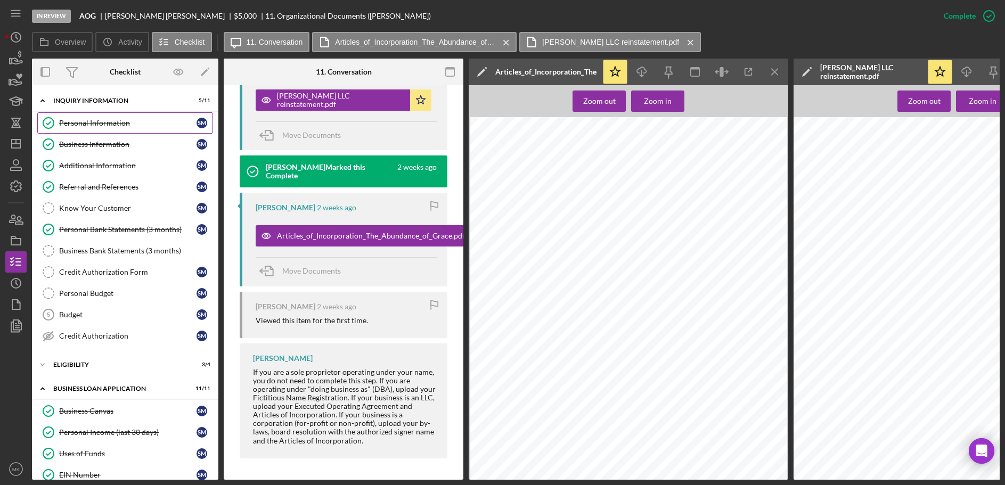
click at [122, 116] on link "Personal Information Personal Information S M" at bounding box center [125, 122] width 176 height 21
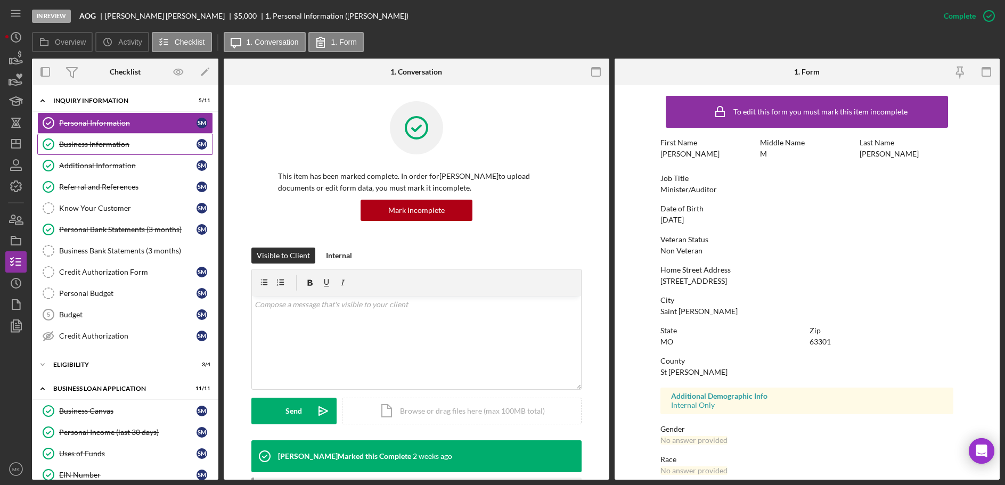
click at [126, 152] on link "Business Information Business Information S M" at bounding box center [125, 144] width 176 height 21
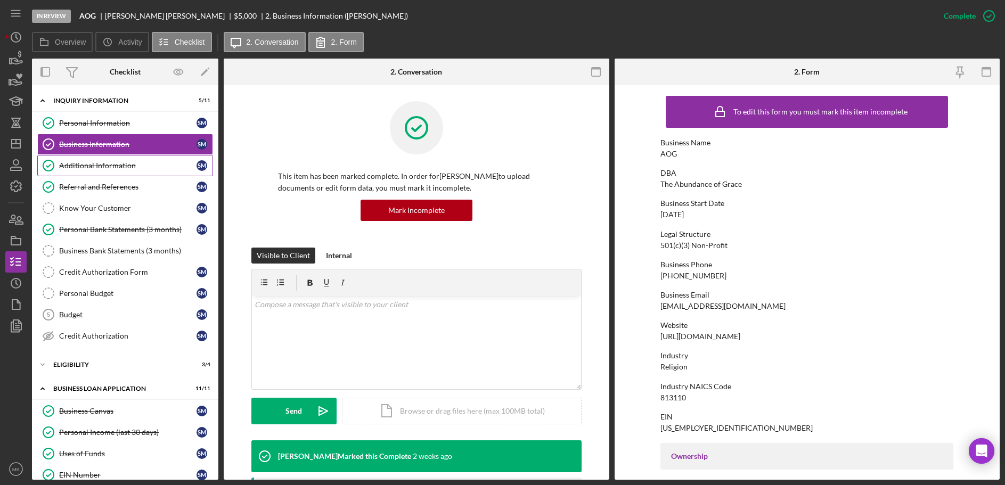
click at [126, 162] on div "Additional Information" at bounding box center [127, 165] width 137 height 9
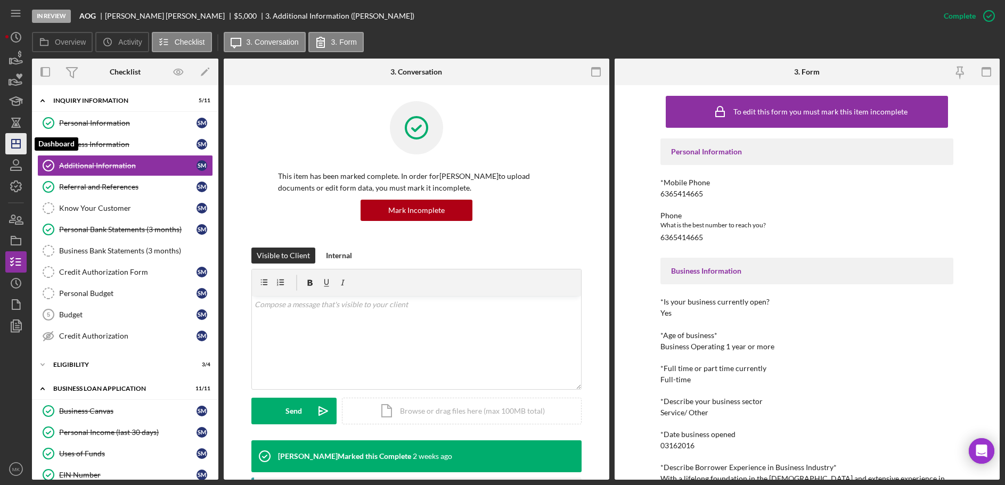
click at [7, 139] on icon "Icon/Dashboard" at bounding box center [16, 143] width 27 height 27
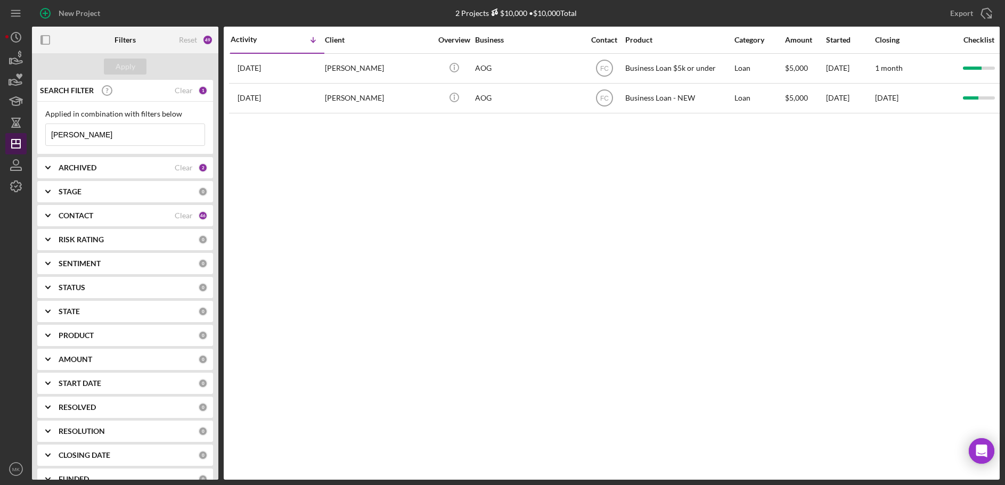
drag, startPoint x: 100, startPoint y: 128, endPoint x: 23, endPoint y: 135, distance: 76.5
click at [23, 135] on div "New Project 2 Projects $10,000 • $10,000 Total McCrary Export Icon/Export Filte…" at bounding box center [502, 240] width 994 height 480
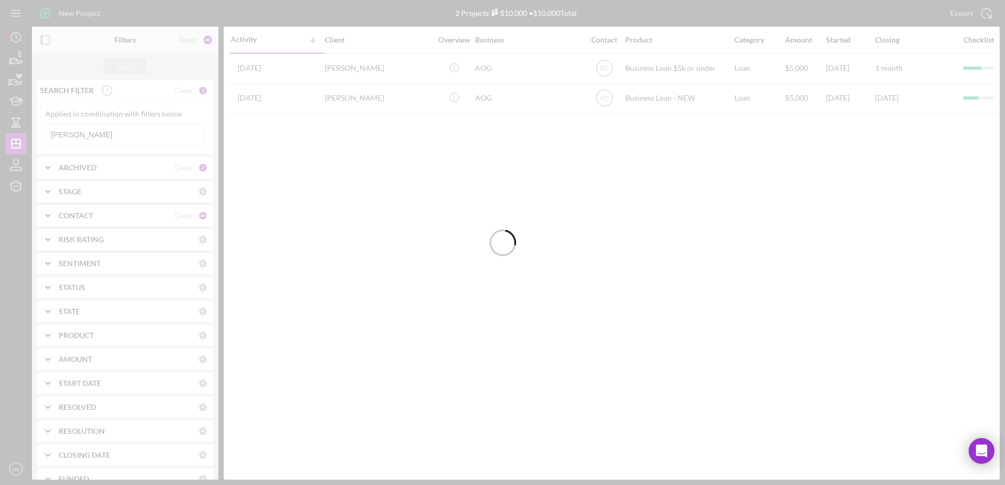
type input "Wedig"
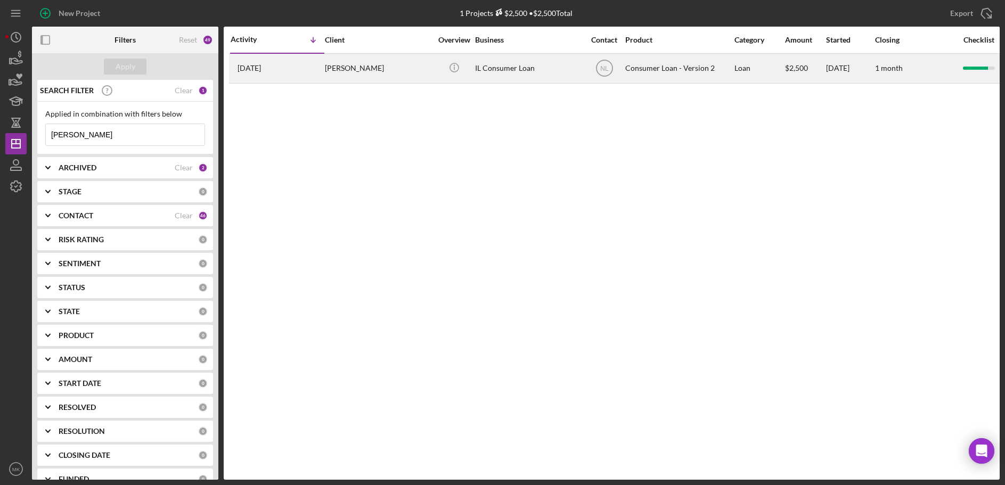
click at [319, 67] on div "6 days ago Nicolas Wedig" at bounding box center [277, 68] width 93 height 28
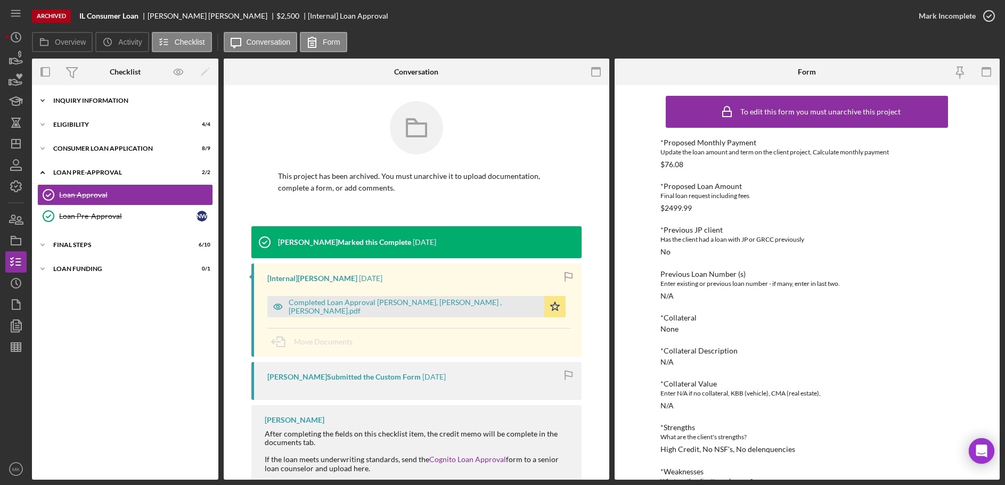
click at [113, 101] on div "Inquiry Information" at bounding box center [129, 100] width 152 height 6
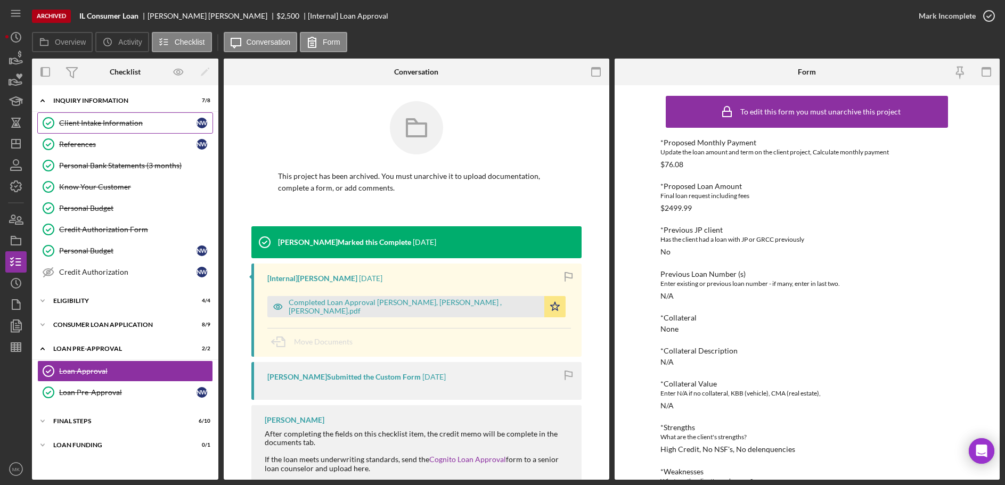
click at [91, 124] on div "Client Intake Information" at bounding box center [127, 123] width 137 height 9
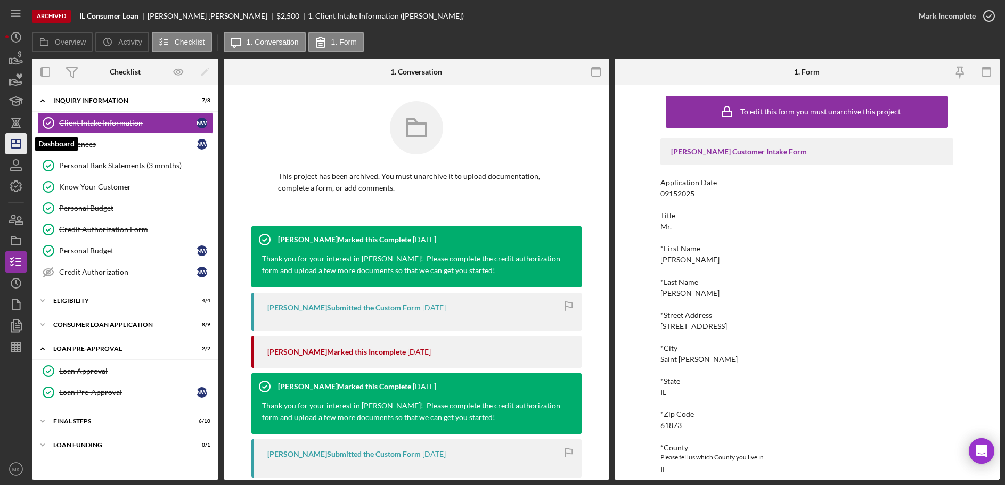
click at [23, 147] on icon "Icon/Dashboard" at bounding box center [16, 143] width 27 height 27
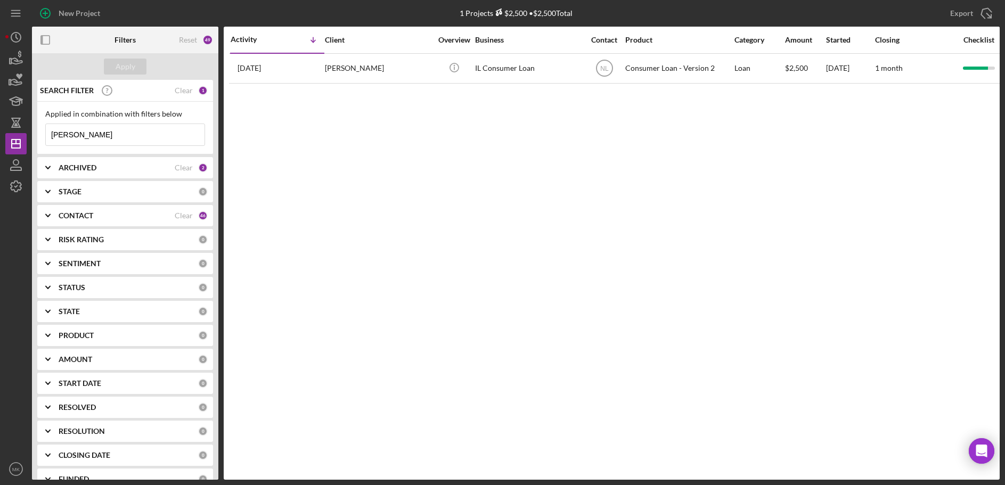
drag, startPoint x: 113, startPoint y: 132, endPoint x: -10, endPoint y: 125, distance: 123.8
click at [0, 125] on html "New Project 1 Projects $2,500 • $2,500 Total Wedig Export Icon/Export Filters R…" at bounding box center [502, 242] width 1005 height 485
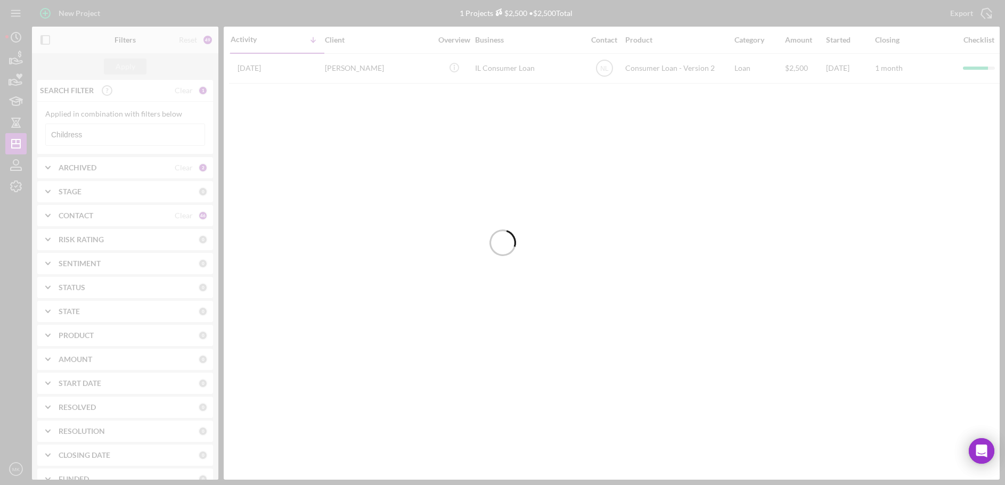
type input "Childress"
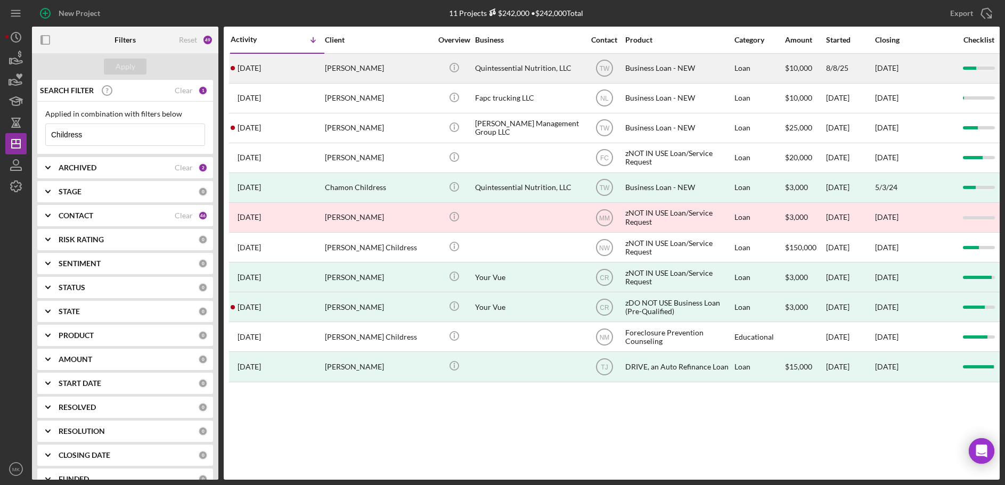
click at [389, 67] on div "Chamon Childress-Hayden" at bounding box center [378, 68] width 106 height 28
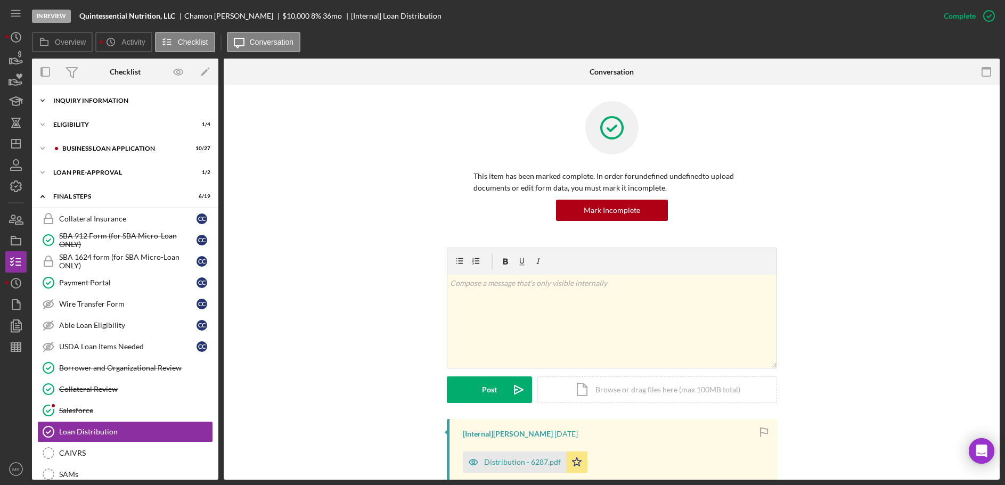
click at [102, 103] on div "INQUIRY INFORMATION" at bounding box center [129, 100] width 152 height 6
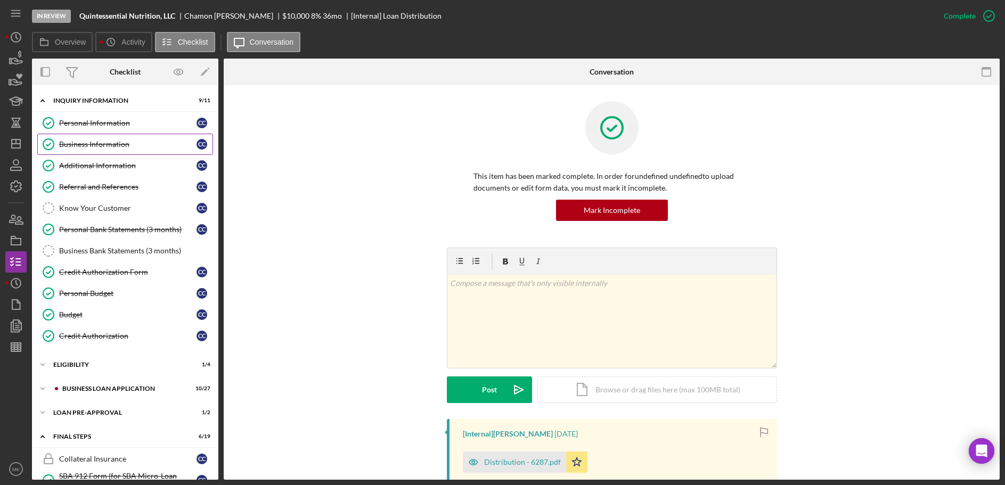
click at [100, 147] on div "Business Information" at bounding box center [127, 144] width 137 height 9
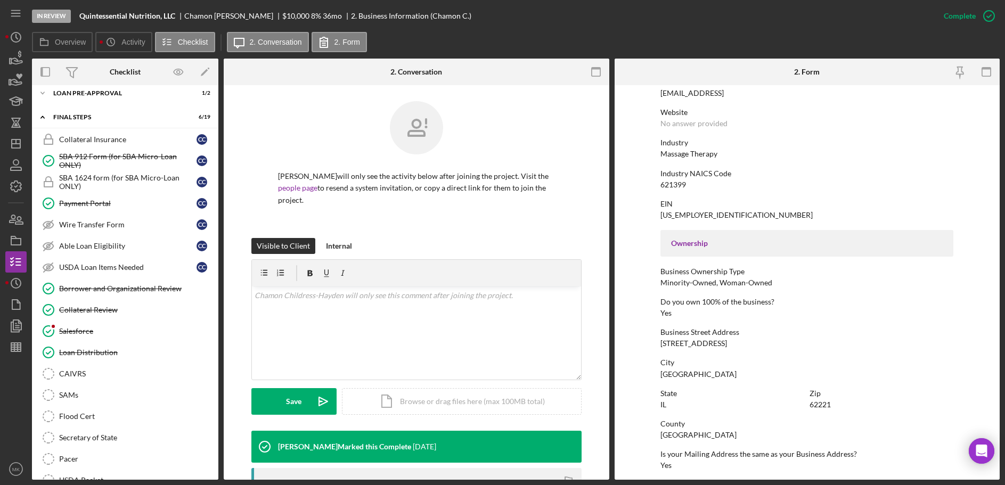
scroll to position [160, 0]
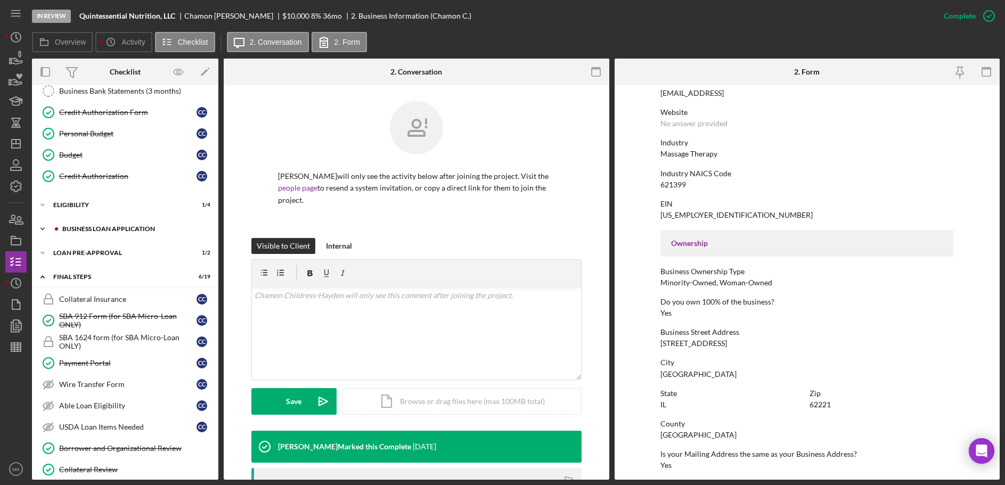
click at [116, 226] on div "BUSINESS LOAN APPLICATION" at bounding box center [133, 229] width 143 height 6
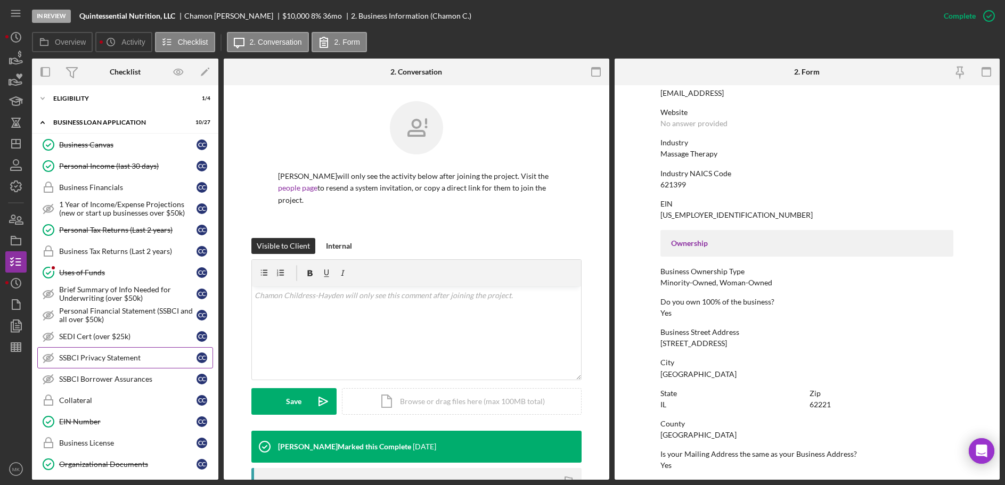
scroll to position [319, 0]
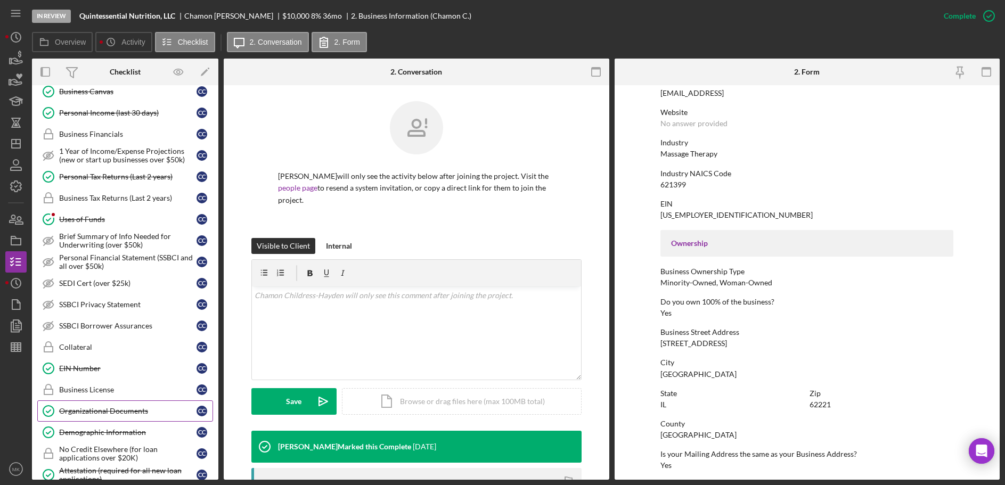
click at [102, 411] on div "Organizational Documents" at bounding box center [127, 411] width 137 height 9
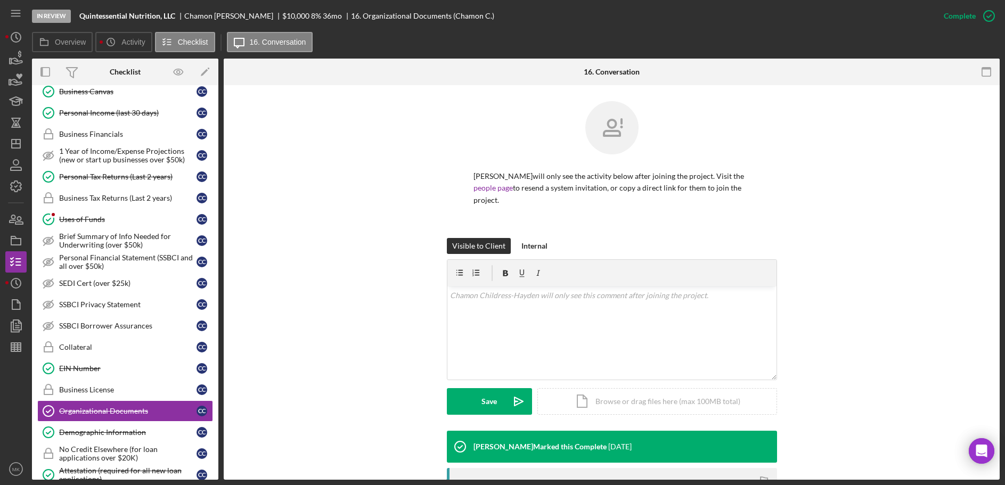
scroll to position [198, 0]
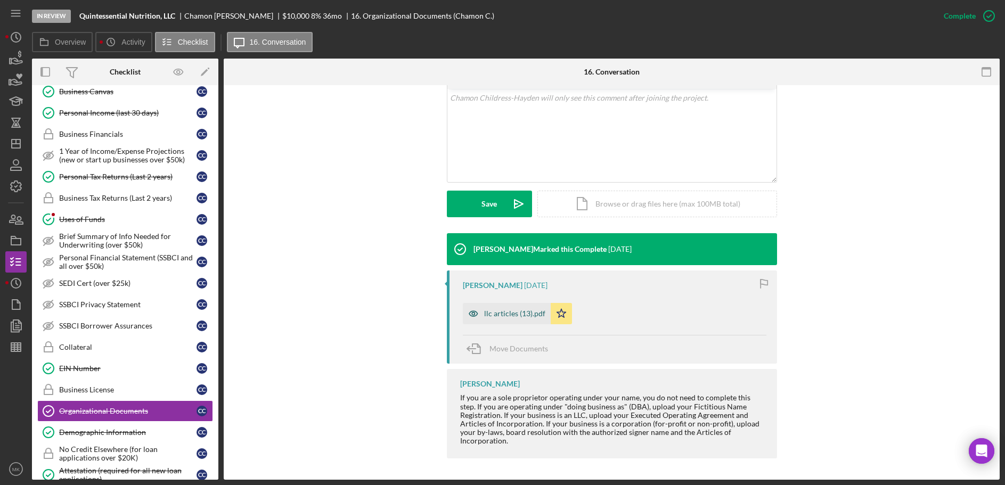
click at [502, 309] on div "llc articles (13).pdf" at bounding box center [507, 313] width 88 height 21
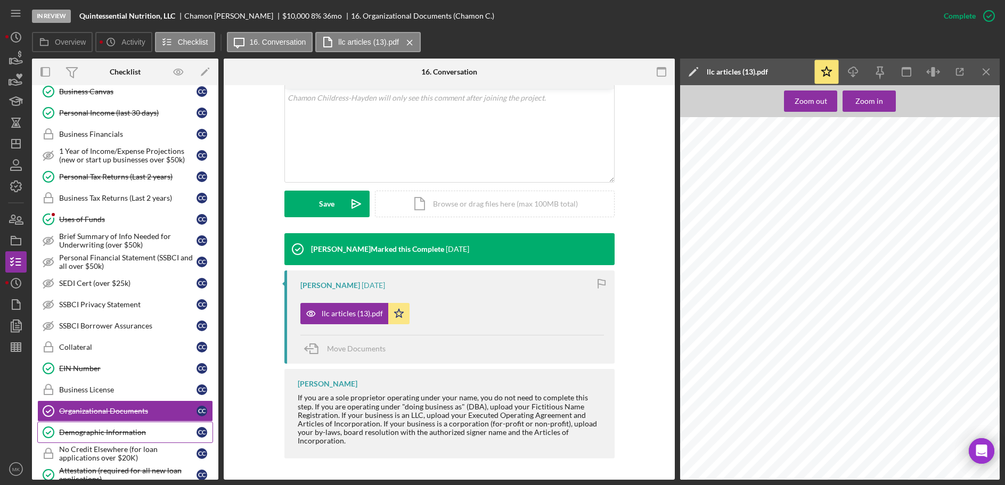
drag, startPoint x: 121, startPoint y: 435, endPoint x: 185, endPoint y: 424, distance: 64.3
click at [121, 435] on div "Demographic Information" at bounding box center [127, 432] width 137 height 9
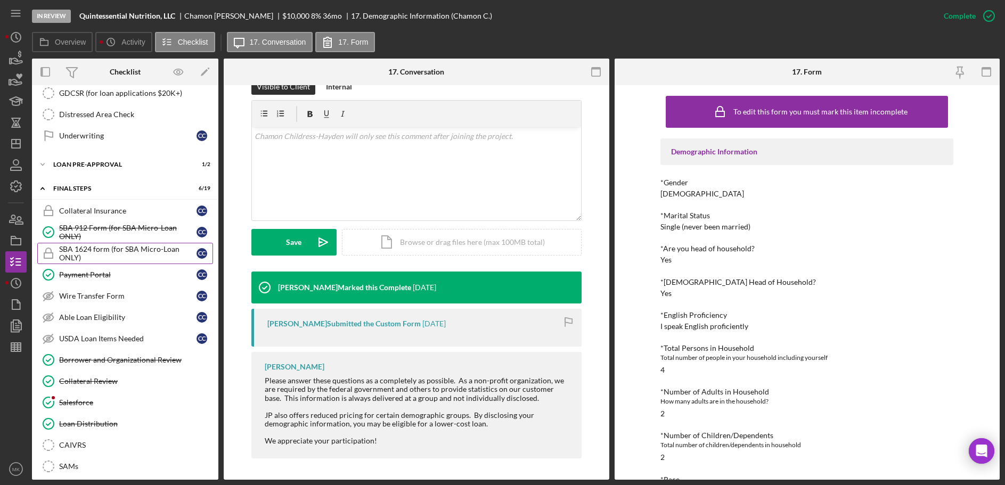
scroll to position [616, 0]
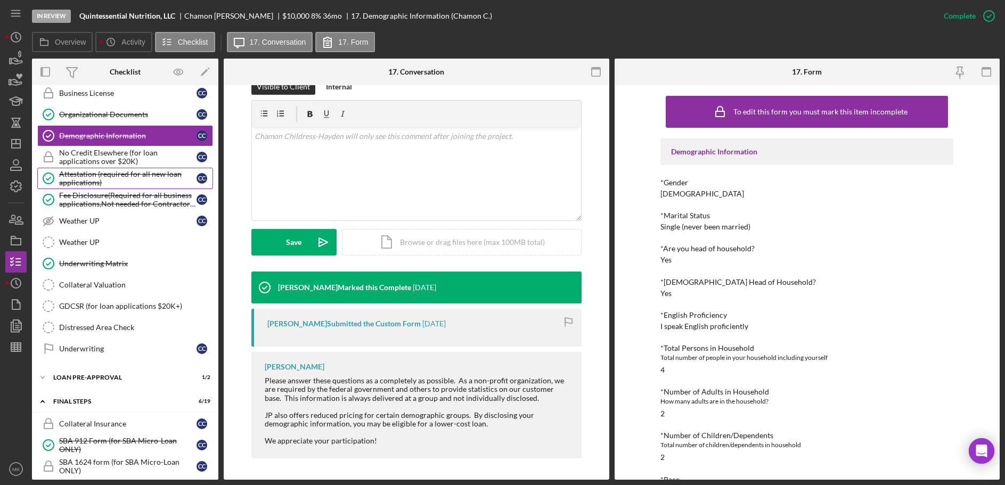
click at [107, 177] on div "Attestation (required for all new loan applications)" at bounding box center [127, 178] width 137 height 17
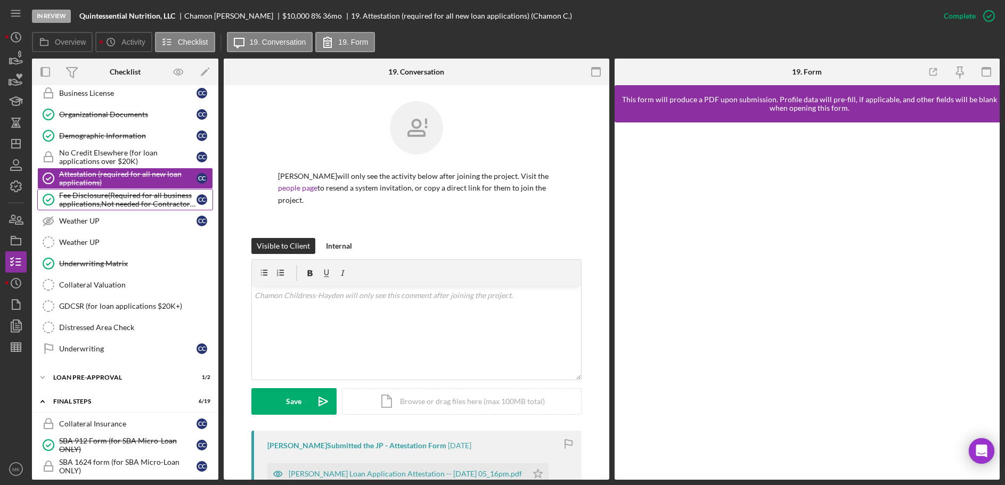
click at [104, 192] on div "Fee Disclosure(Required for all business applications,Not needed for Contractor…" at bounding box center [127, 199] width 137 height 17
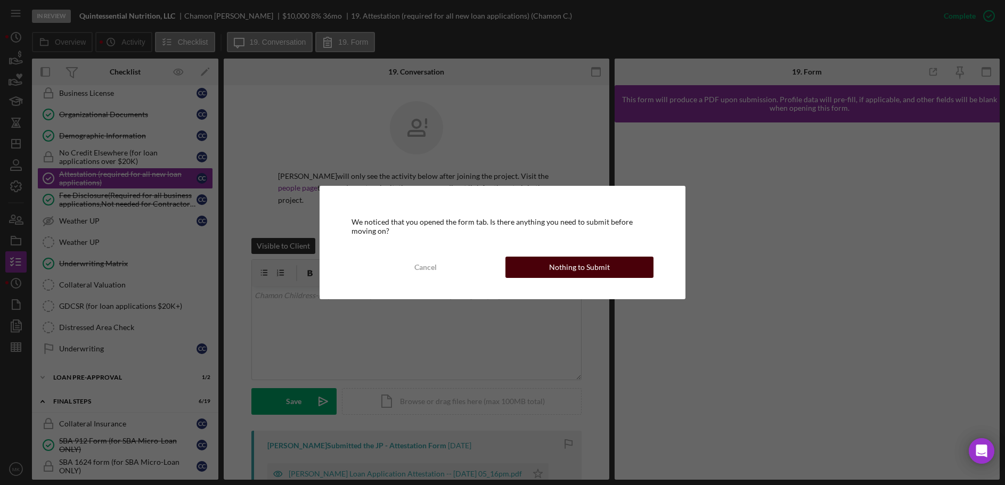
drag, startPoint x: 587, startPoint y: 271, endPoint x: 264, endPoint y: 198, distance: 331.4
click at [586, 271] on div "Nothing to Submit" at bounding box center [579, 267] width 61 height 21
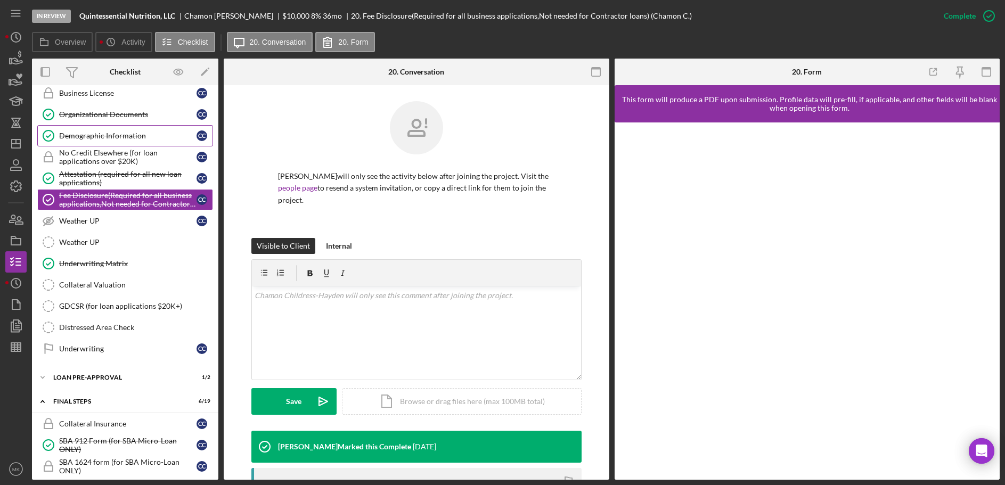
click at [140, 139] on div "Demographic Information" at bounding box center [127, 136] width 137 height 9
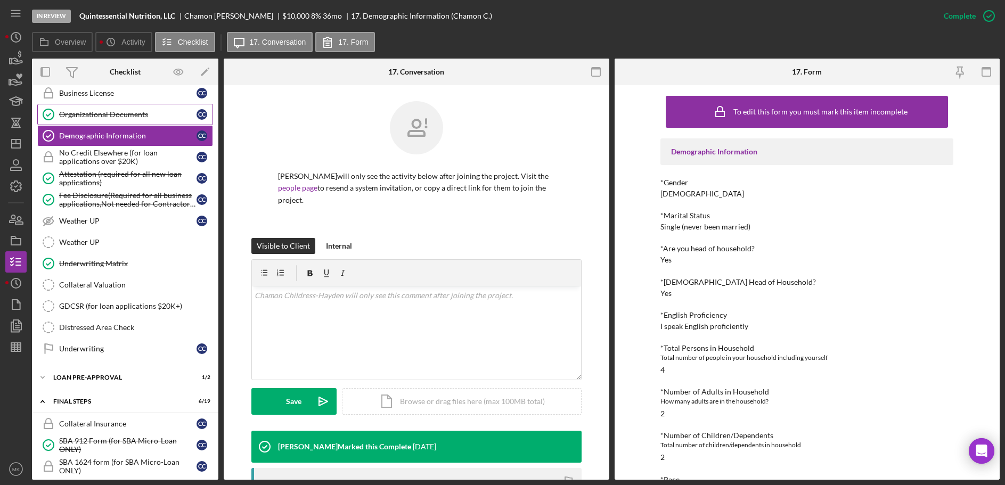
click at [116, 107] on link "Organizational Documents Organizational Documents C C" at bounding box center [125, 114] width 176 height 21
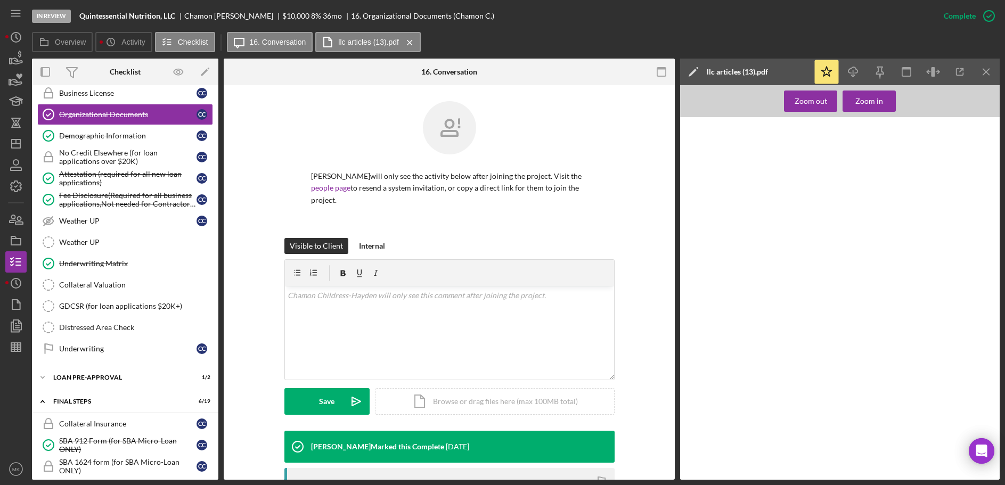
scroll to position [198, 0]
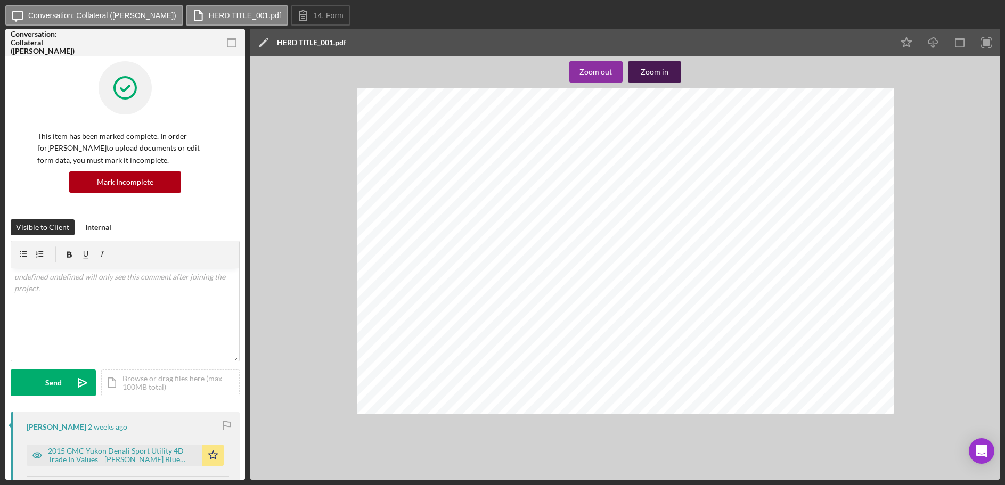
click at [652, 69] on div "Zoom in" at bounding box center [655, 71] width 28 height 21
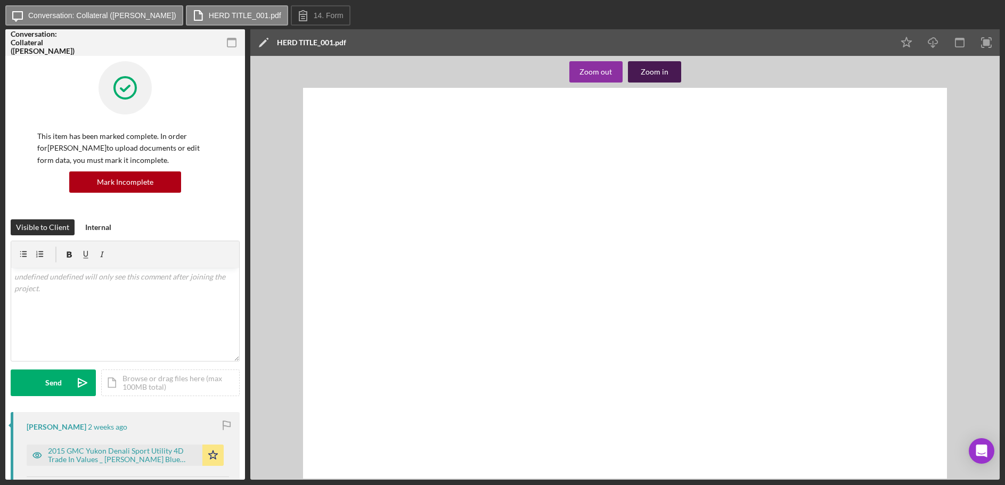
click at [652, 69] on div "Zoom in" at bounding box center [655, 71] width 28 height 21
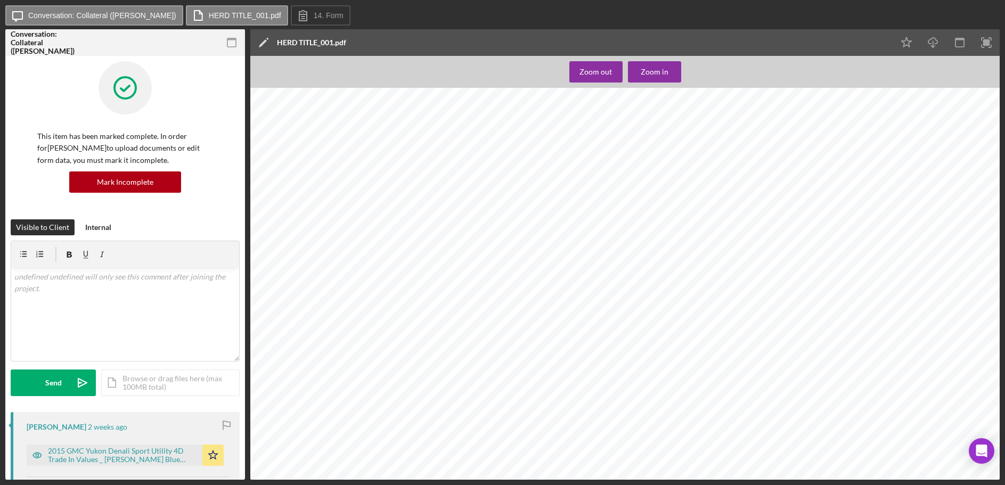
scroll to position [0, 10]
click at [663, 69] on div "Zoom in" at bounding box center [655, 71] width 28 height 21
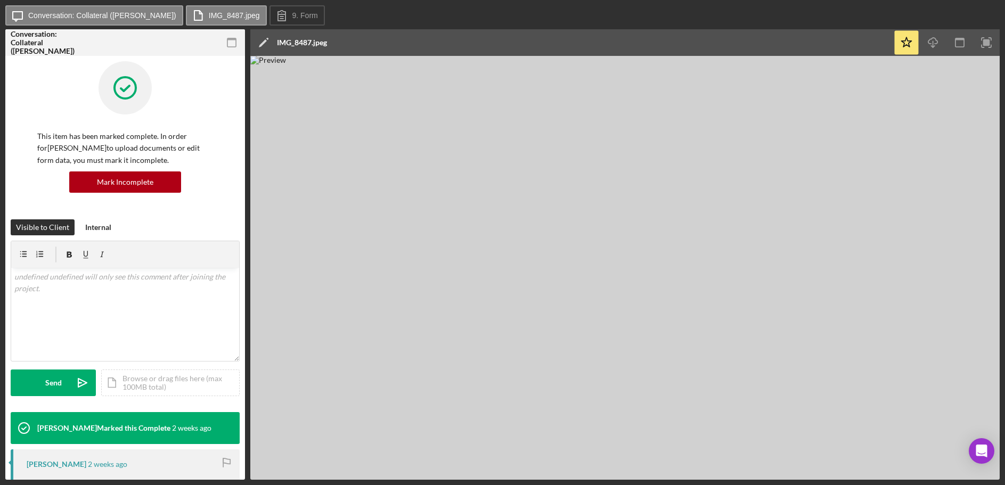
click at [578, 166] on img at bounding box center [624, 268] width 749 height 424
click at [932, 47] on g "button" at bounding box center [932, 43] width 9 height 10
